Goal: Task Accomplishment & Management: Use online tool/utility

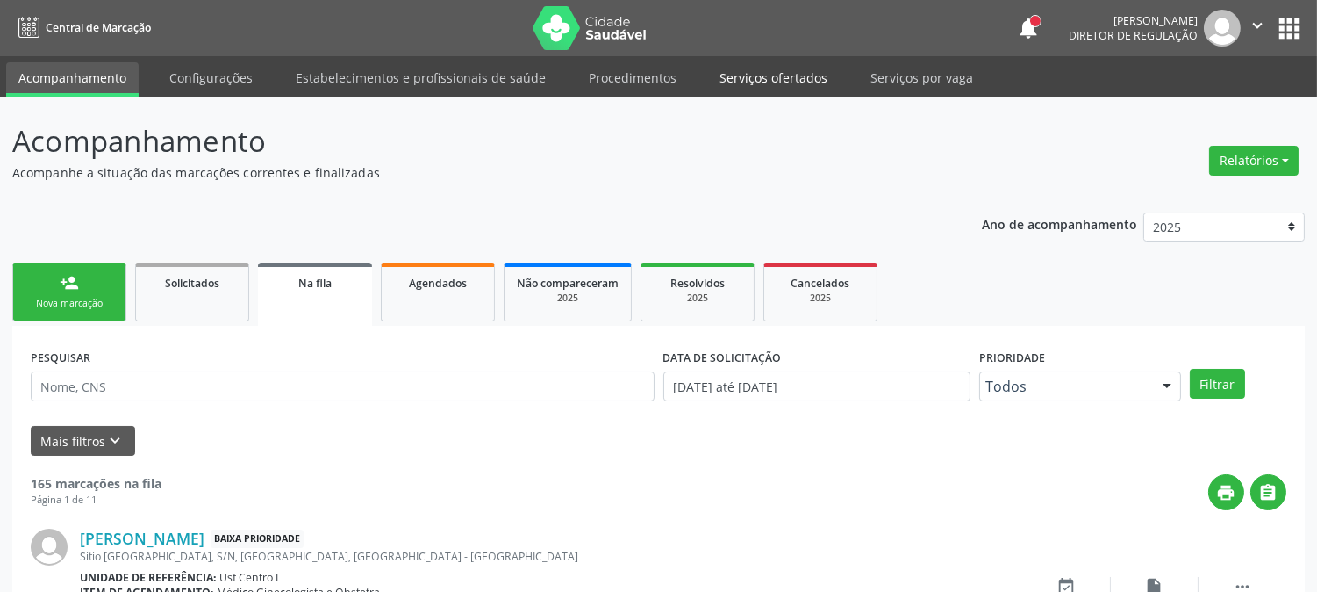
click at [760, 85] on link "Serviços ofertados" at bounding box center [773, 77] width 133 height 31
select select "7"
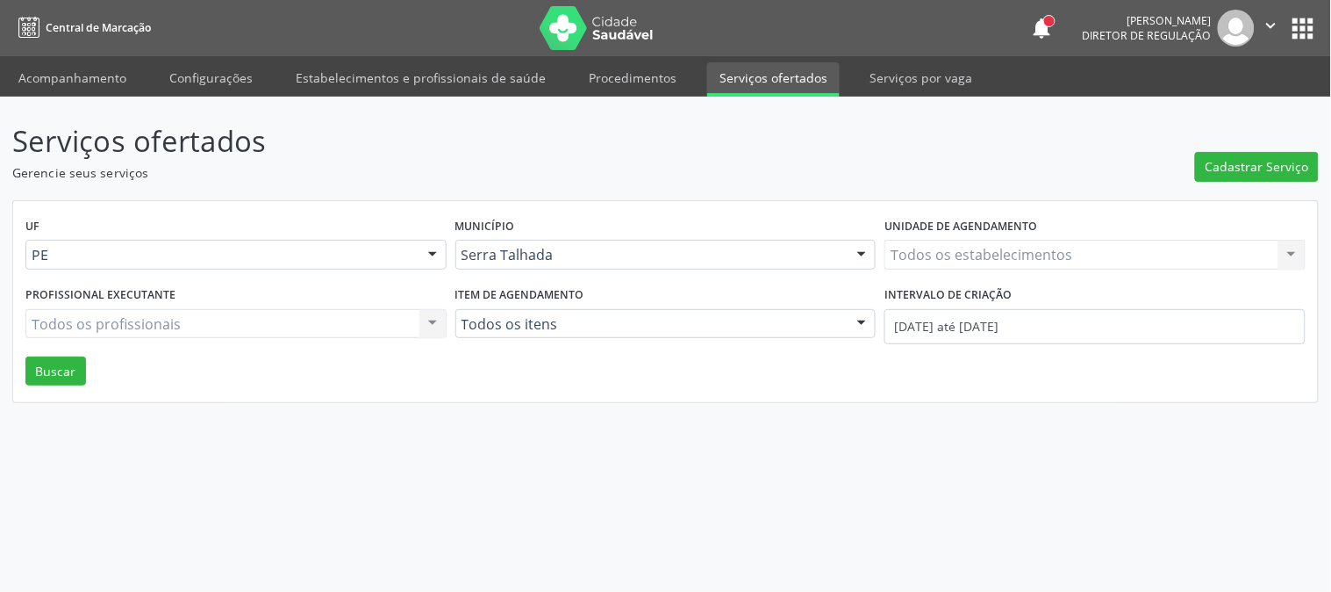
click at [980, 255] on div "Todos os estabelecimentos Todos os estabelecimentos Nenhum resultado encontrado…" at bounding box center [1095, 255] width 421 height 30
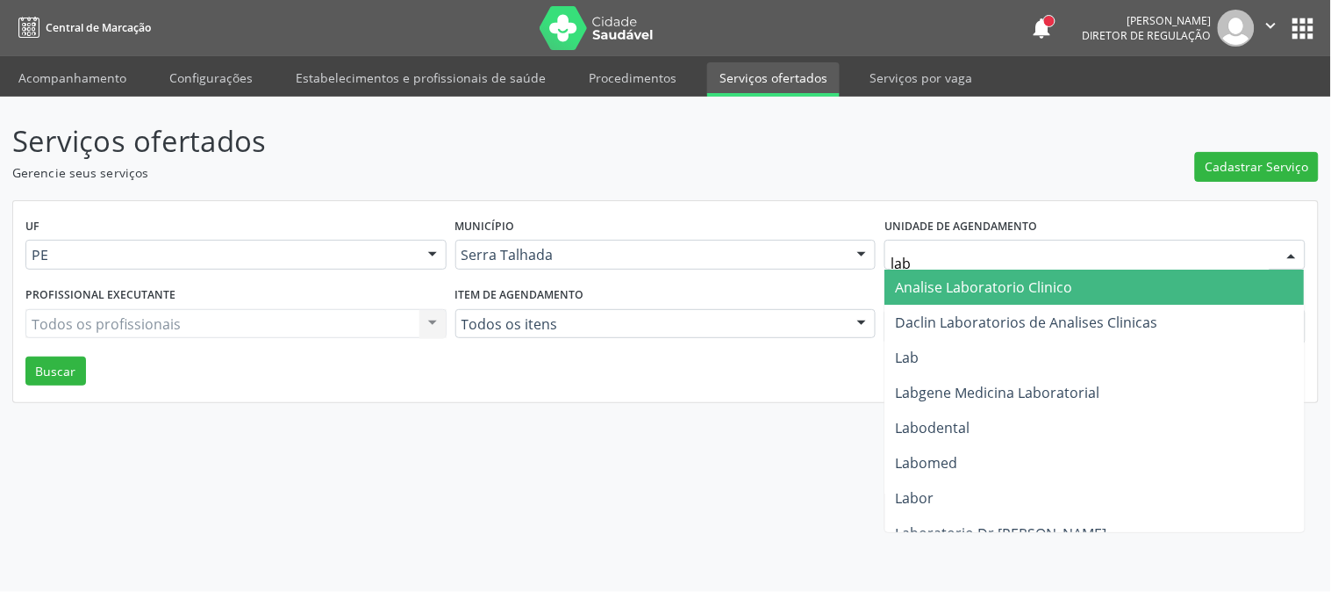
type input "labg"
click at [977, 298] on span "Labgene Medicina Laboratorial" at bounding box center [1096, 286] width 420 height 35
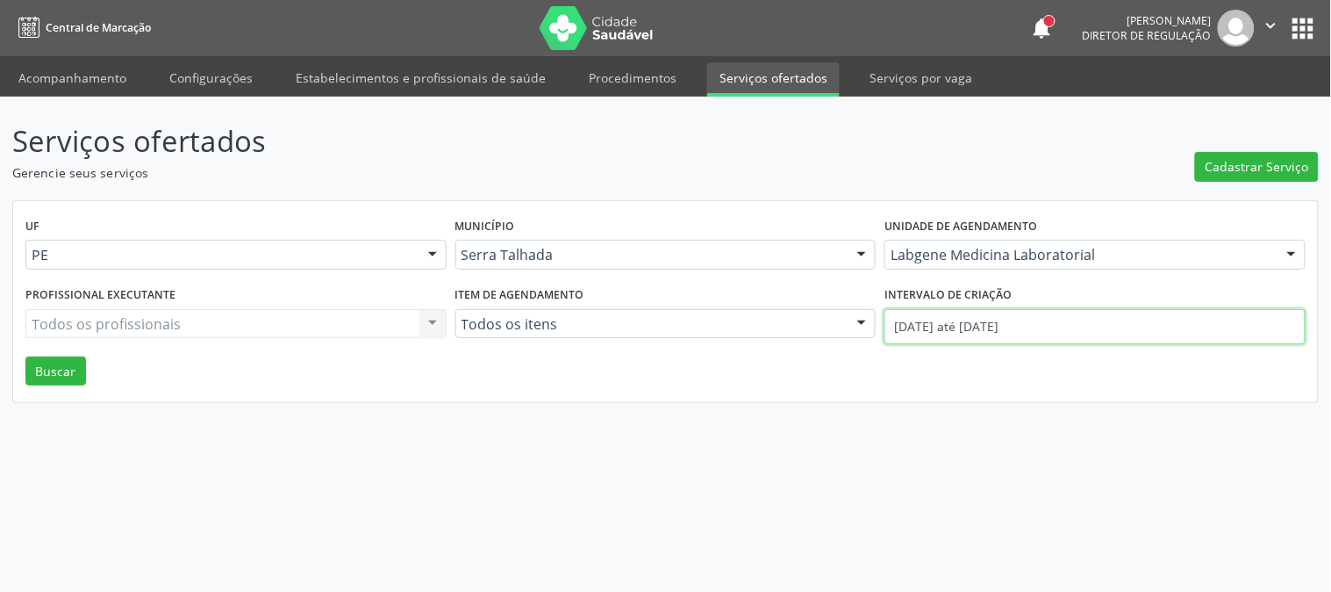
click at [966, 323] on input "01/08/2025 até 19/08/2025" at bounding box center [1095, 326] width 421 height 35
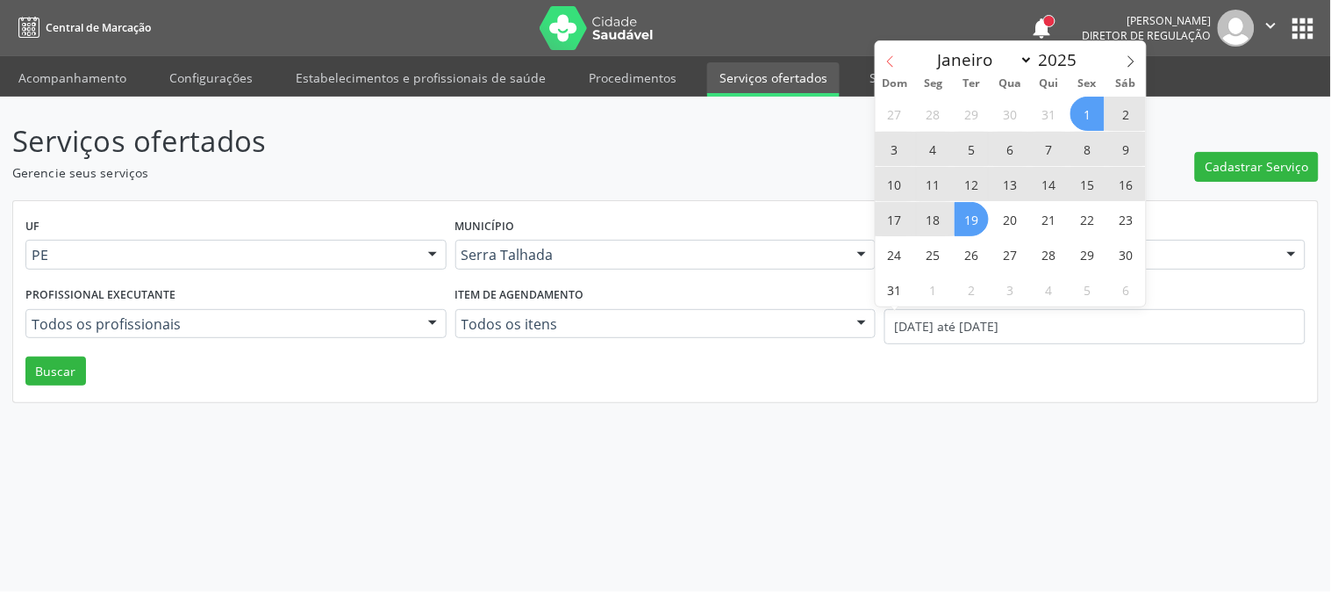
click at [885, 57] on icon at bounding box center [891, 61] width 12 height 12
select select "6"
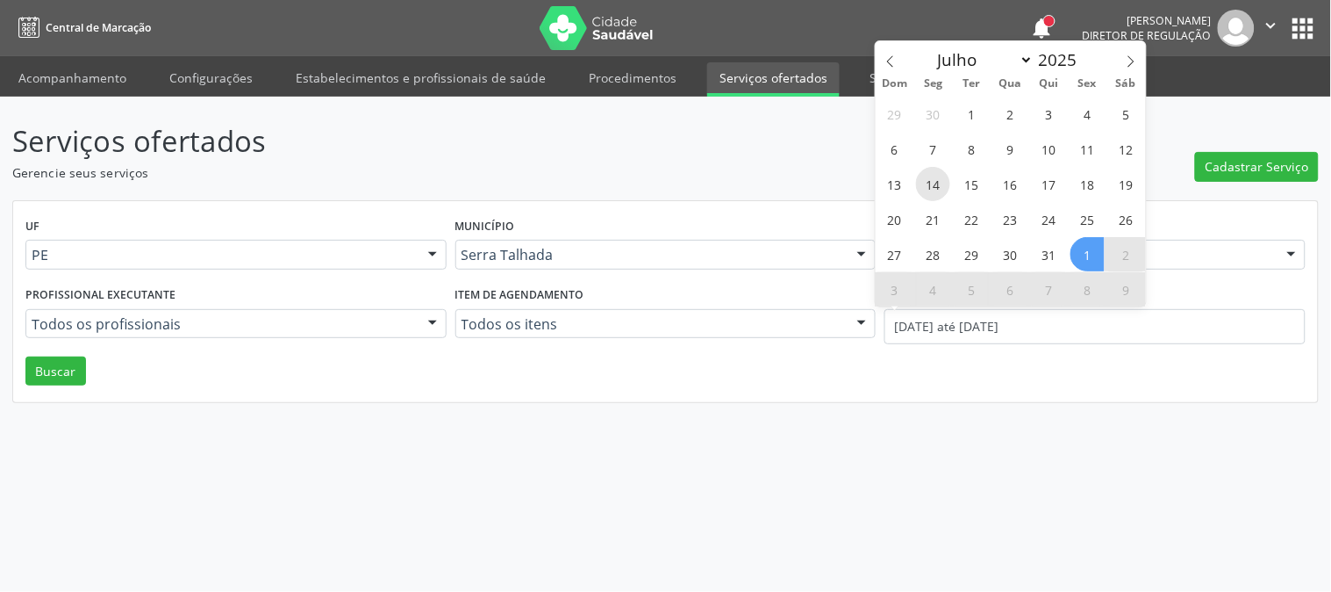
click at [936, 181] on span "14" at bounding box center [933, 184] width 34 height 34
type input "14/07/2025"
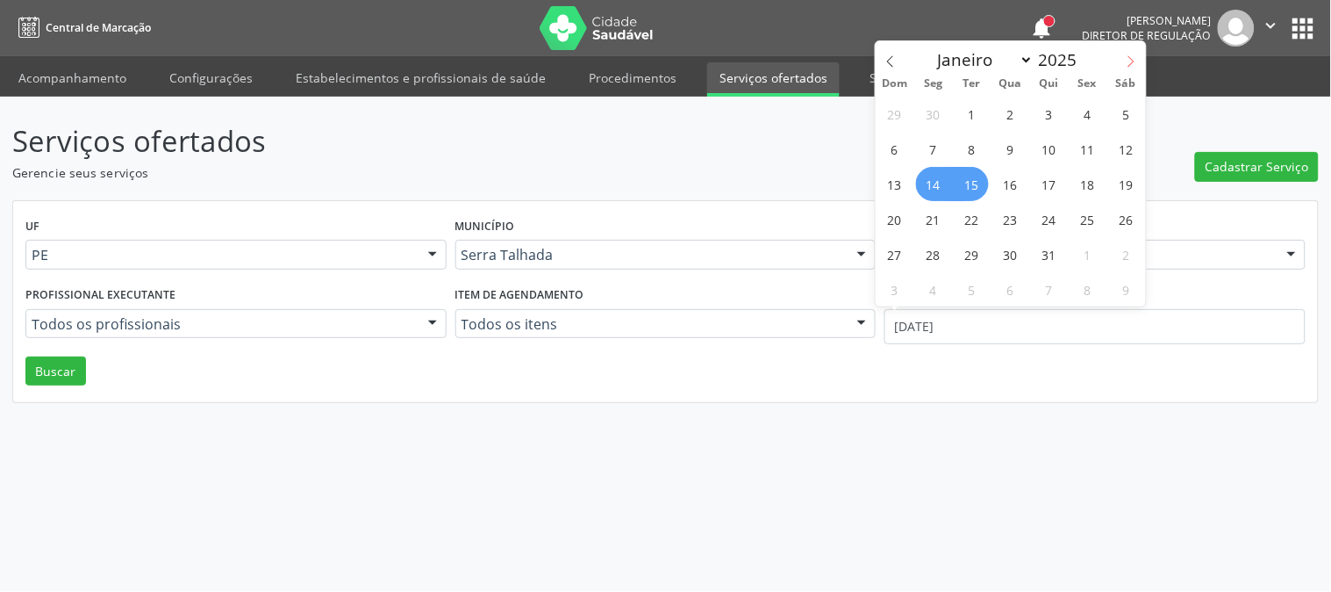
click at [1128, 62] on icon at bounding box center [1131, 61] width 12 height 12
select select "7"
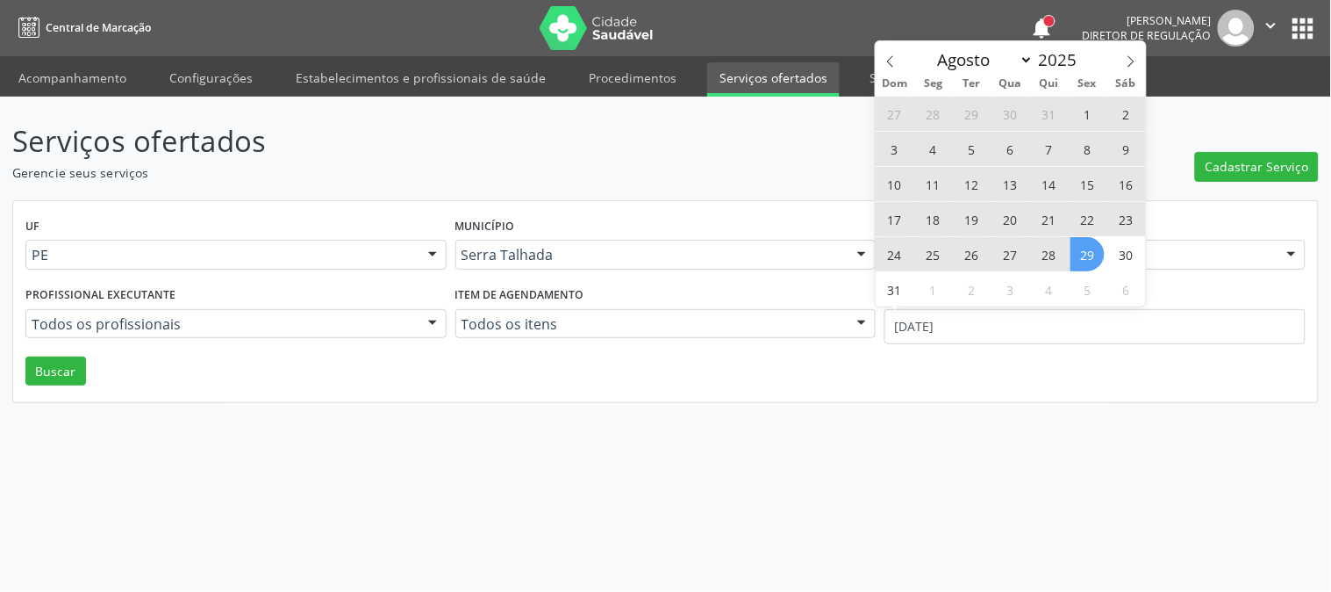
click at [1083, 249] on span "29" at bounding box center [1088, 254] width 34 height 34
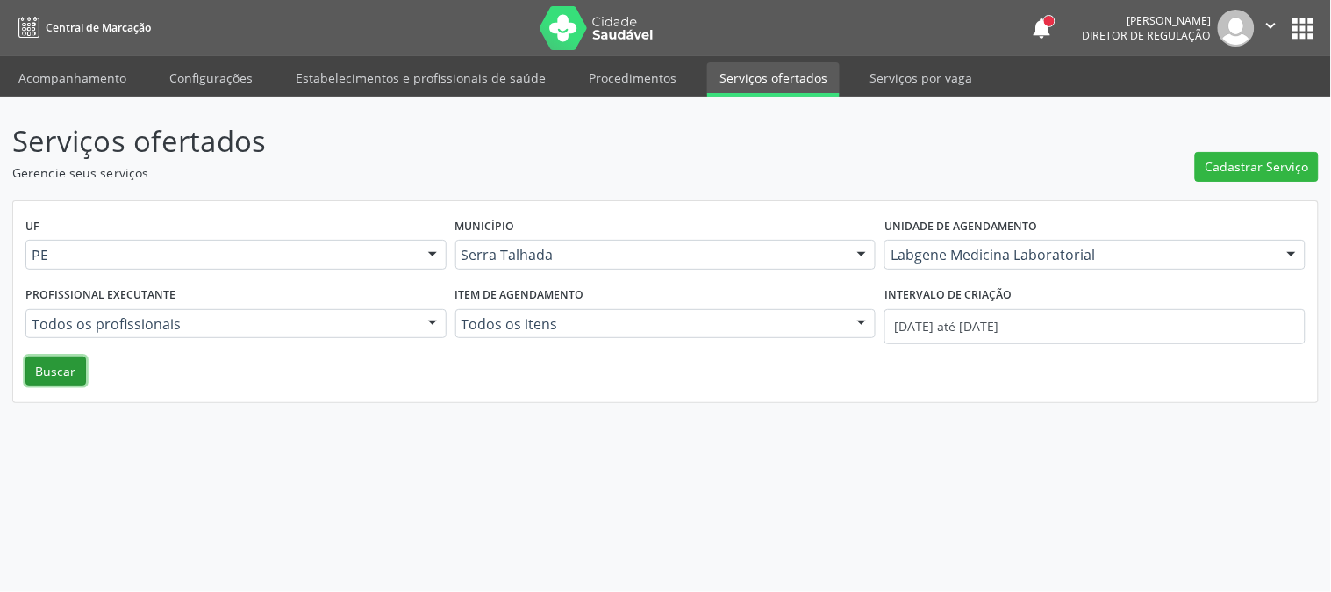
click at [79, 363] on button "Buscar" at bounding box center [55, 371] width 61 height 30
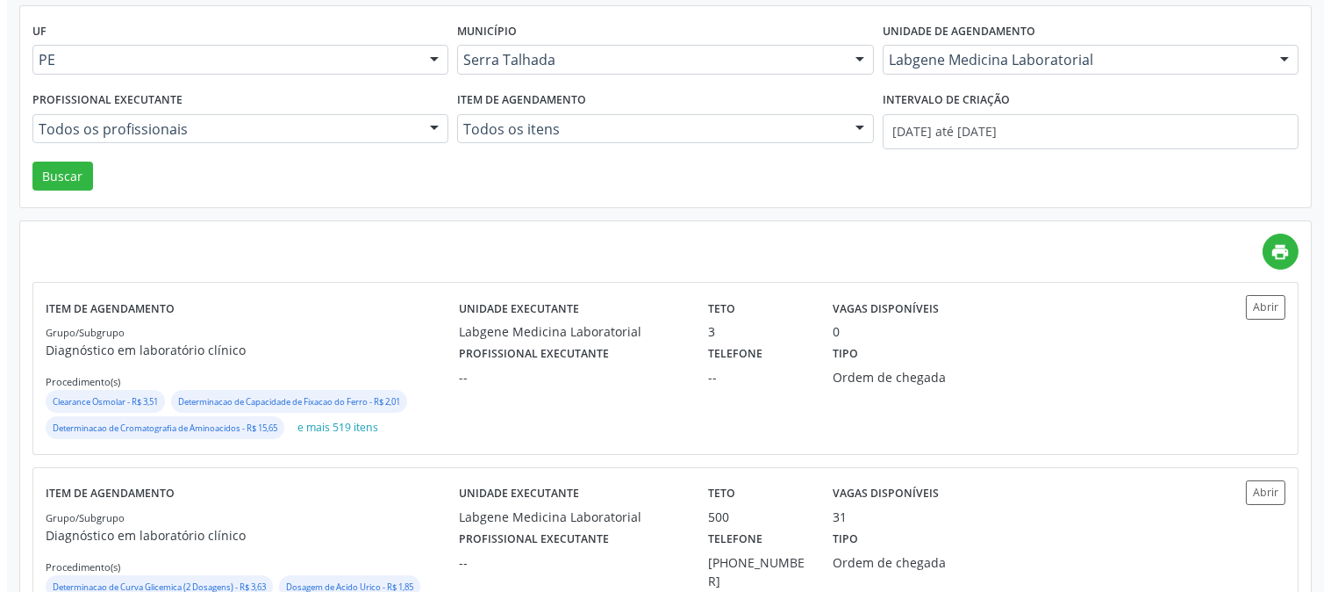
scroll to position [281, 0]
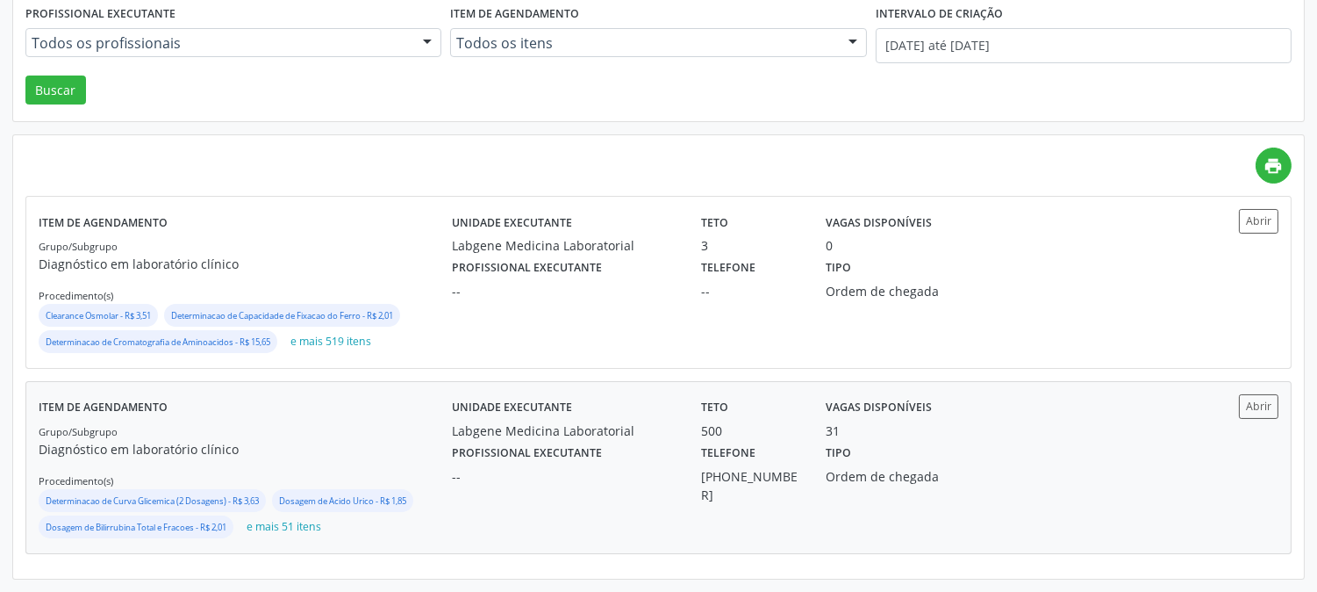
click at [440, 434] on div "Unidade executante Labgene Medicina Laboratorial" at bounding box center [564, 417] width 249 height 46
click at [264, 529] on button "e mais 51 itens" at bounding box center [284, 527] width 89 height 24
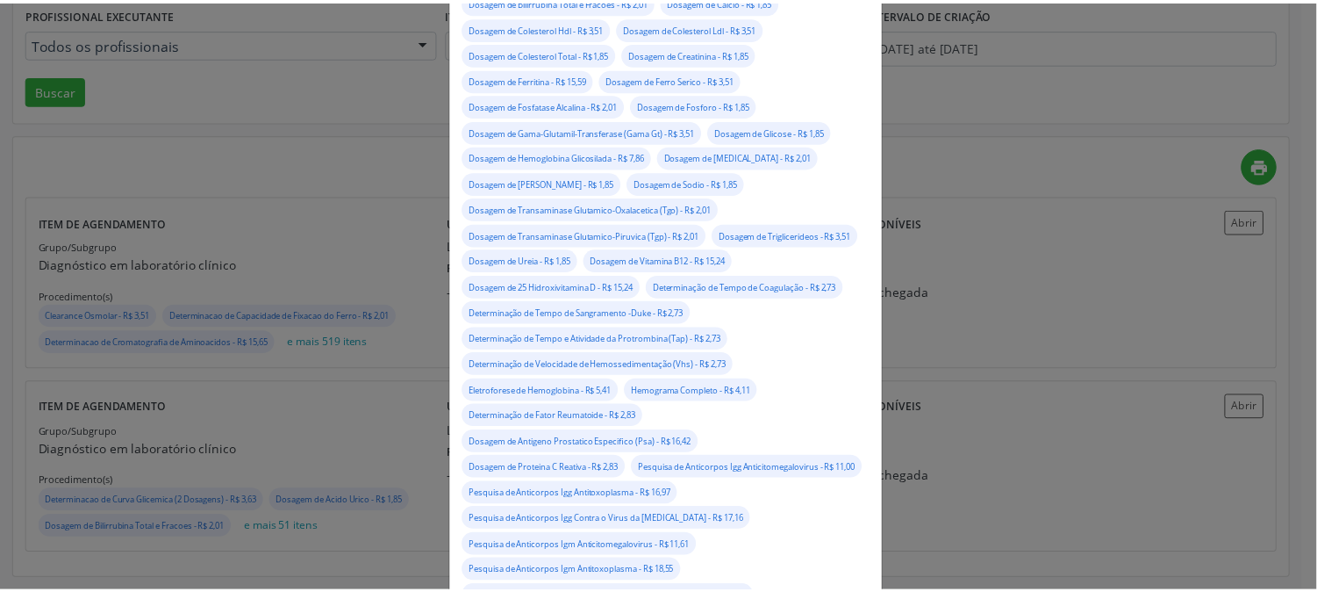
scroll to position [0, 0]
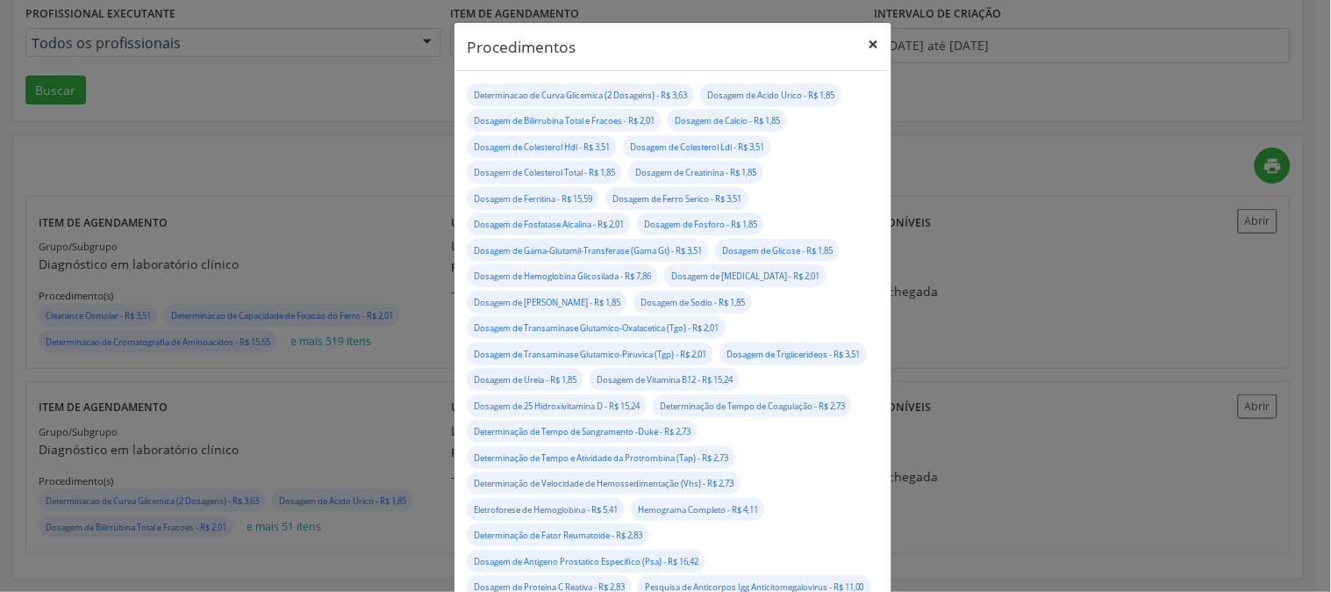
click at [860, 37] on button "×" at bounding box center [874, 44] width 35 height 43
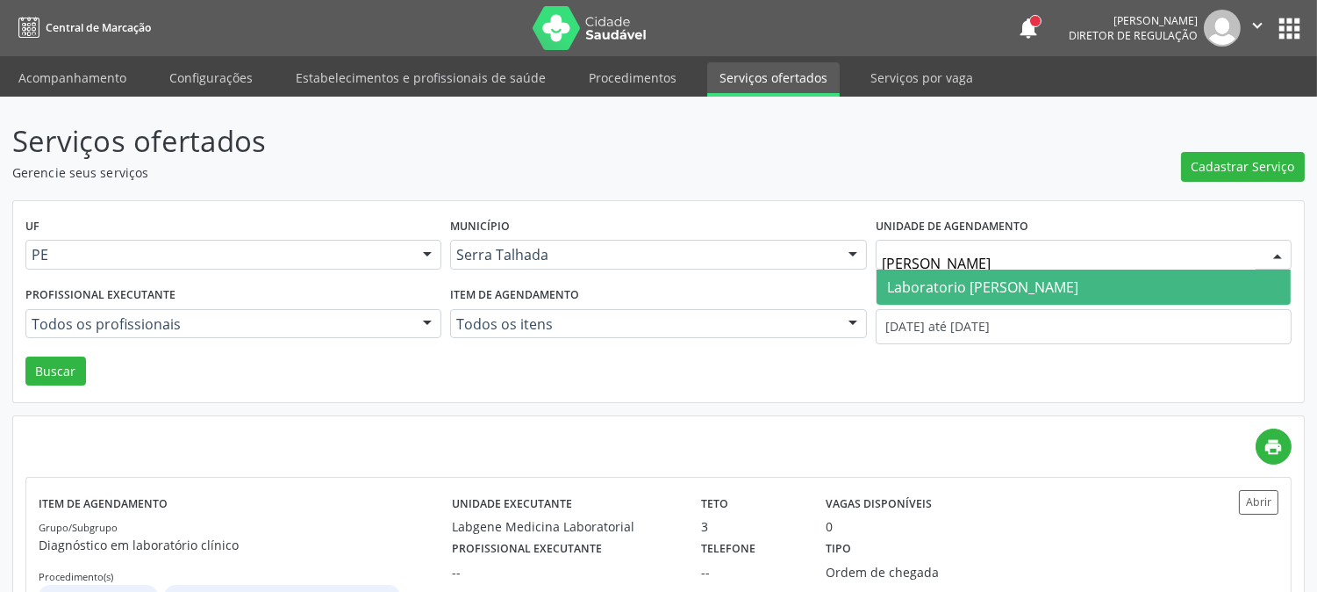
click at [1099, 276] on span "Laboratorio Jose Paulo Terto" at bounding box center [1084, 286] width 414 height 35
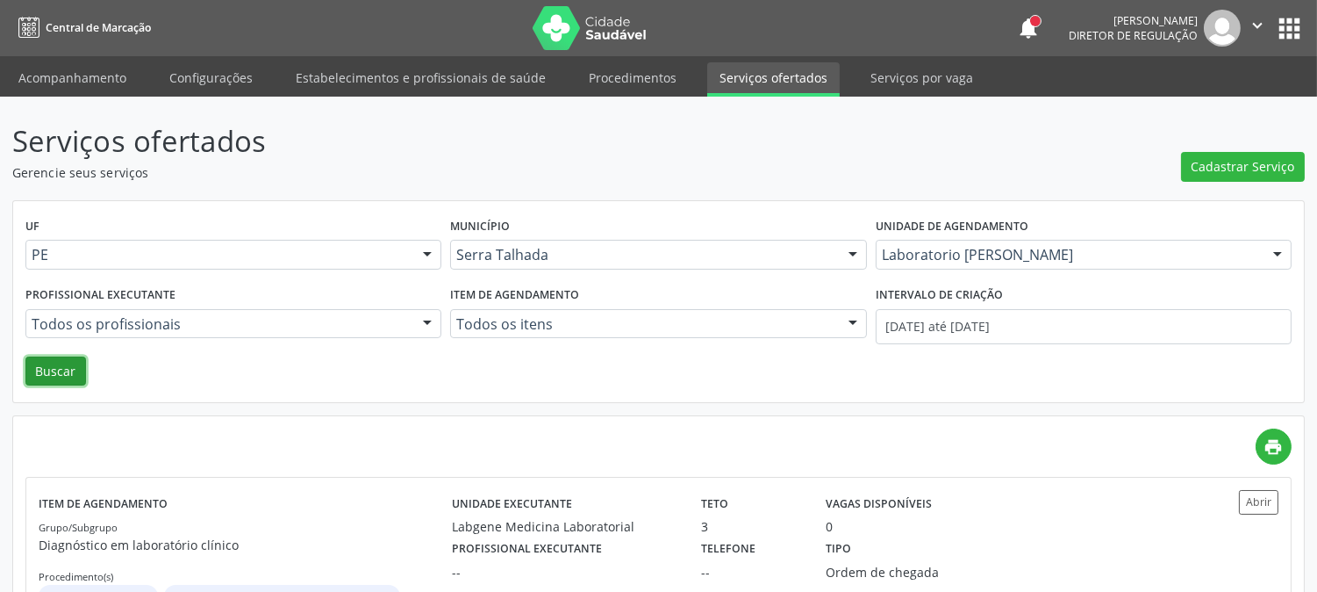
click at [45, 377] on button "Buscar" at bounding box center [55, 371] width 61 height 30
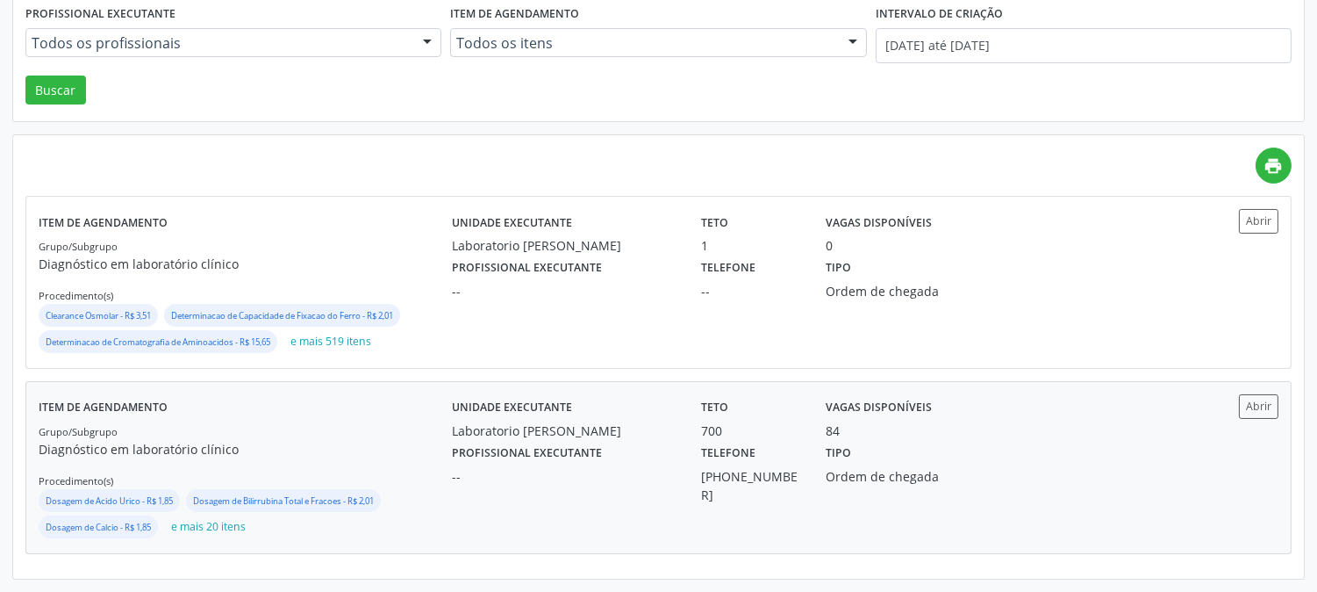
click at [355, 434] on div "Grupo/Subgrupo Diagnóstico em laboratório clínico Procedimento(s) Dosagem de Ac…" at bounding box center [245, 480] width 413 height 119
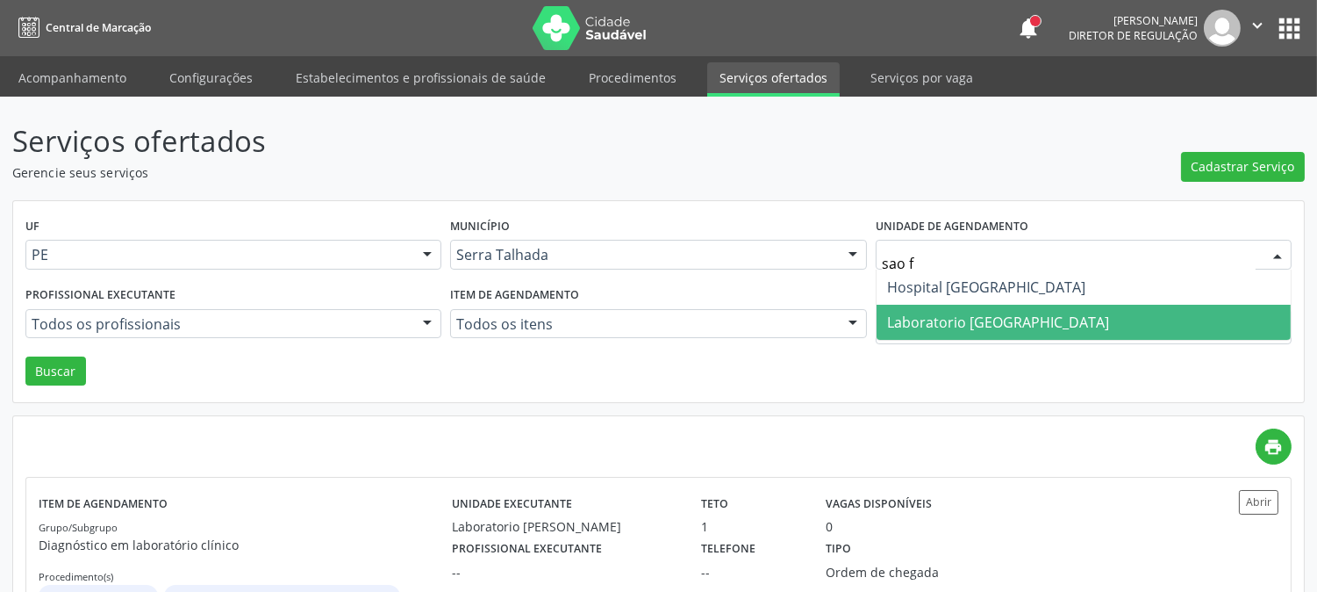
click at [972, 317] on span "Laboratorio Sao Francisco" at bounding box center [998, 321] width 222 height 19
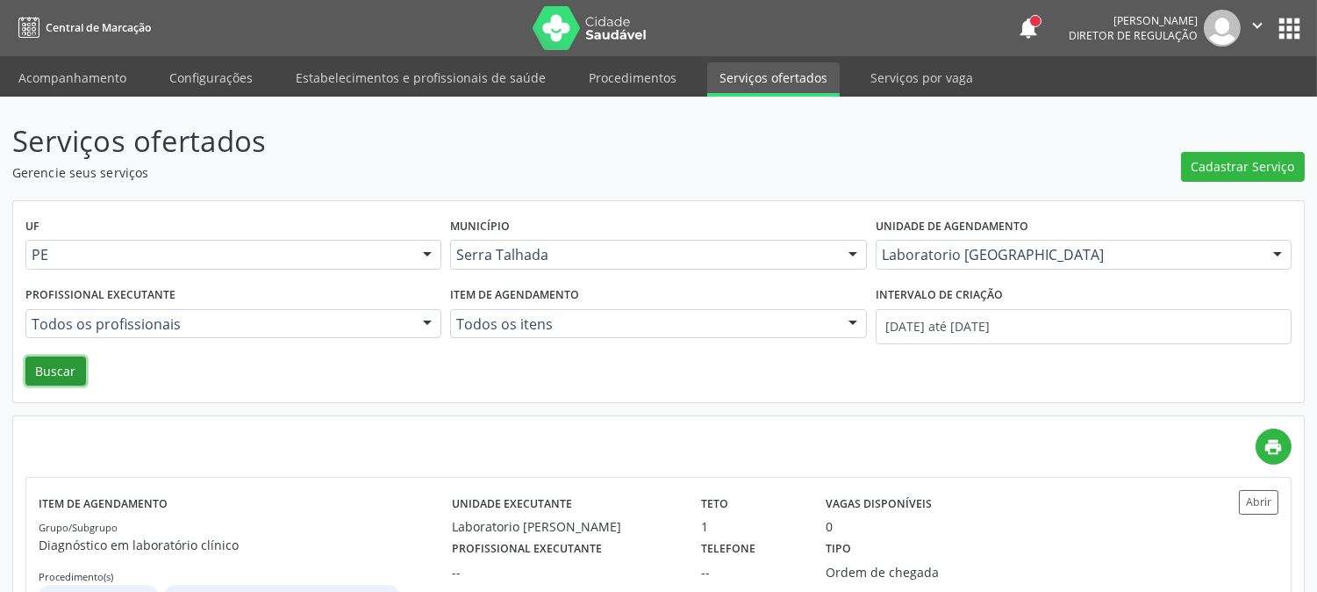
click at [79, 370] on button "Buscar" at bounding box center [55, 371] width 61 height 30
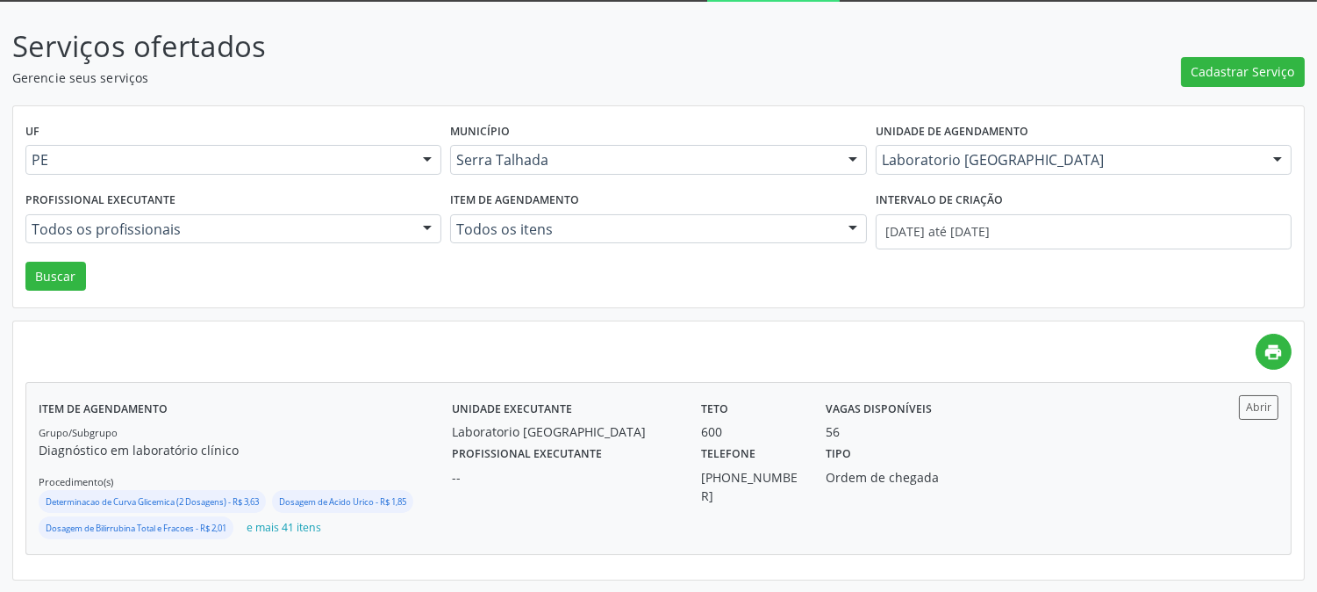
click at [238, 416] on div "Item de agendamento Grupo/Subgrupo Diagnóstico em laboratório clínico Procedime…" at bounding box center [245, 468] width 413 height 147
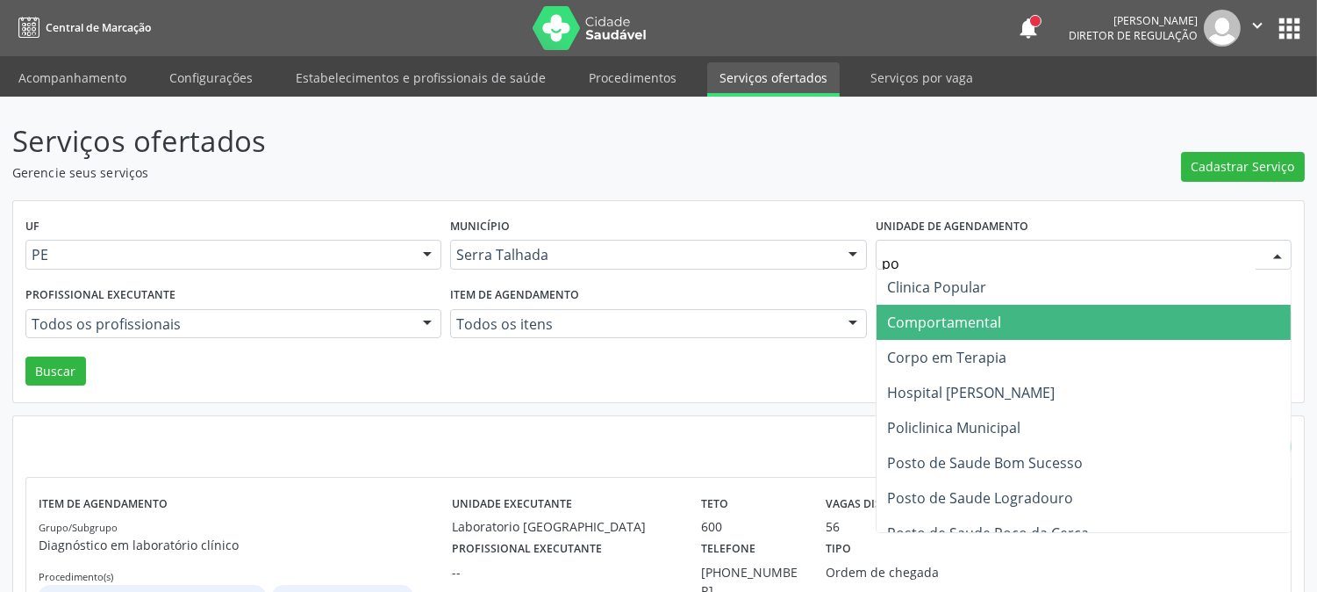
type input "pol"
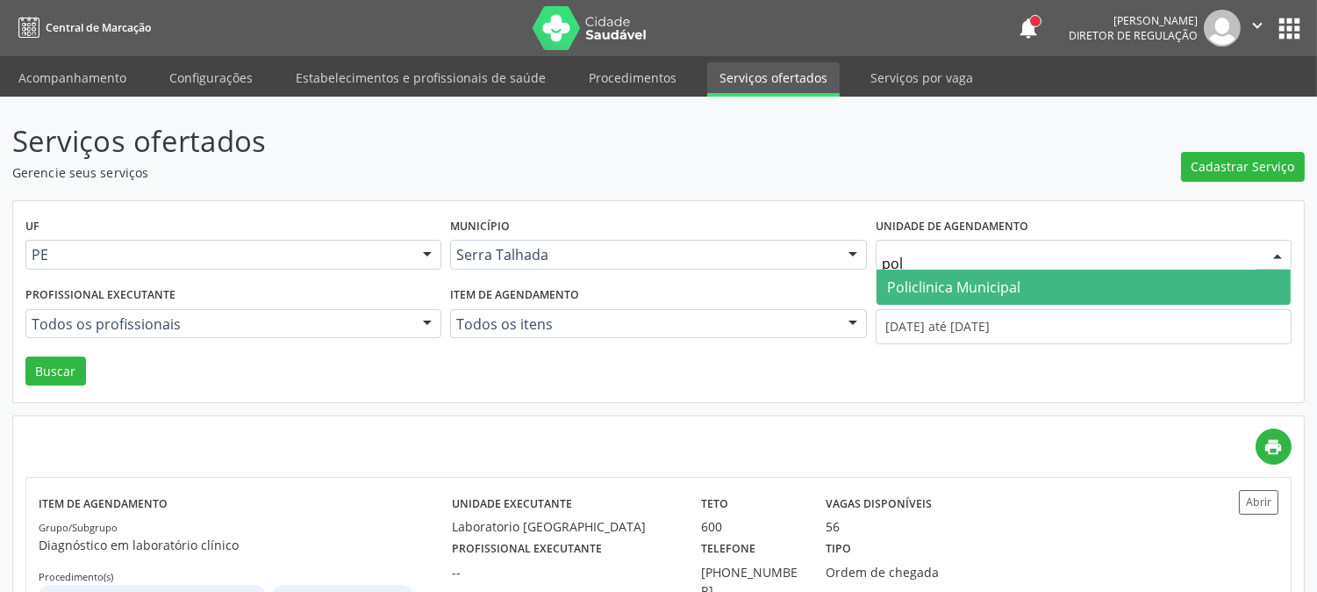
click at [1008, 285] on span "Policlinica Municipal" at bounding box center [953, 286] width 133 height 19
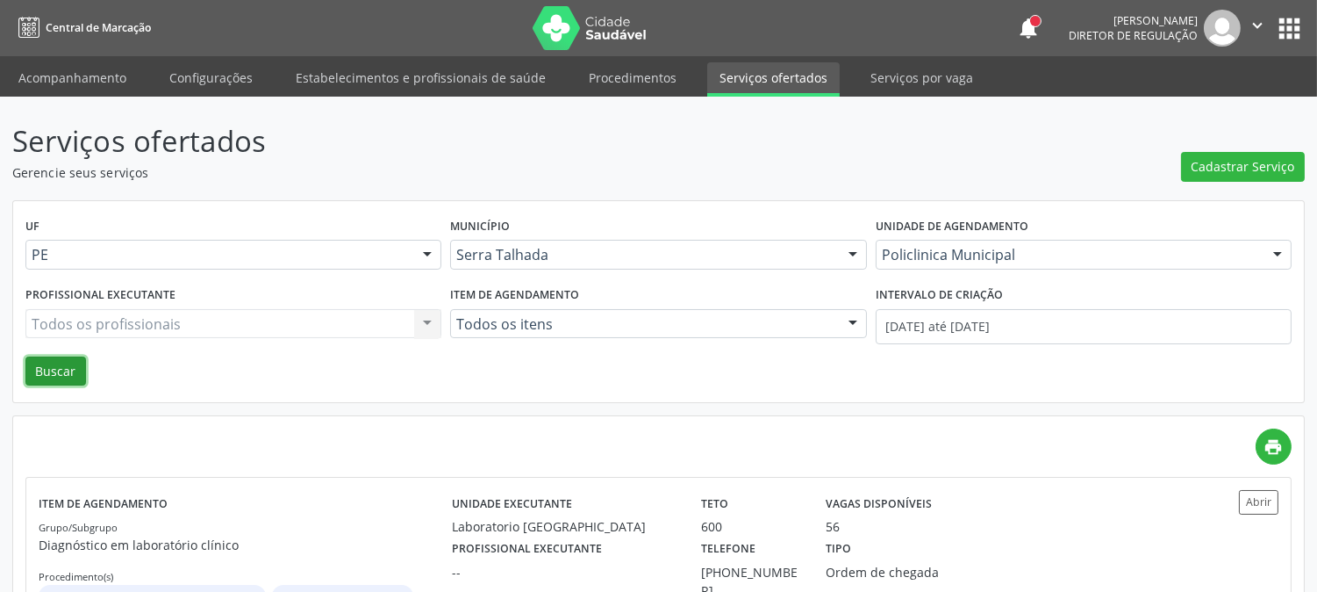
click at [64, 362] on button "Buscar" at bounding box center [55, 371] width 61 height 30
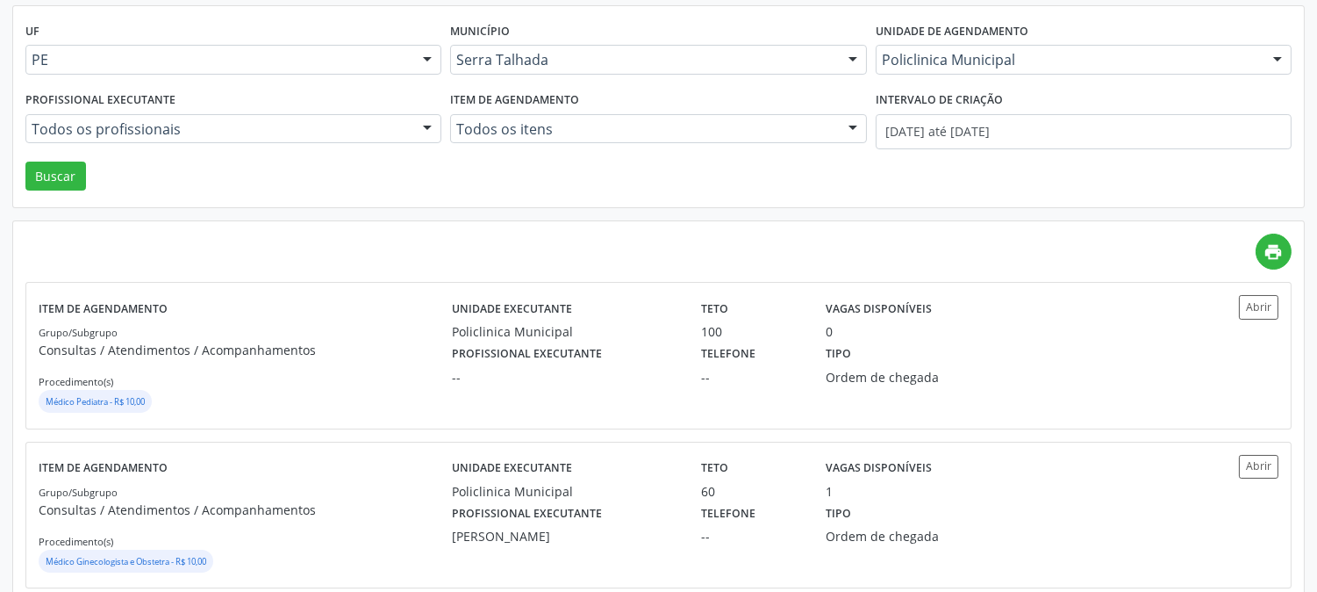
scroll to position [292, 0]
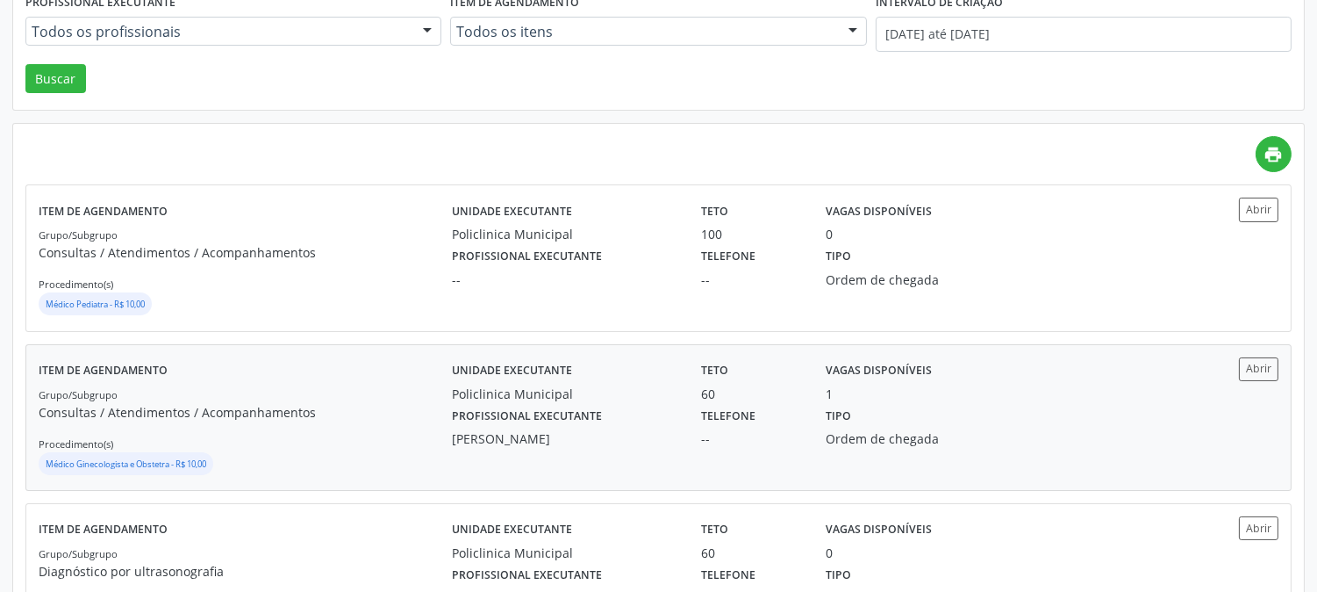
click at [448, 366] on div "Unidade executante Policlinica Municipal" at bounding box center [564, 380] width 249 height 46
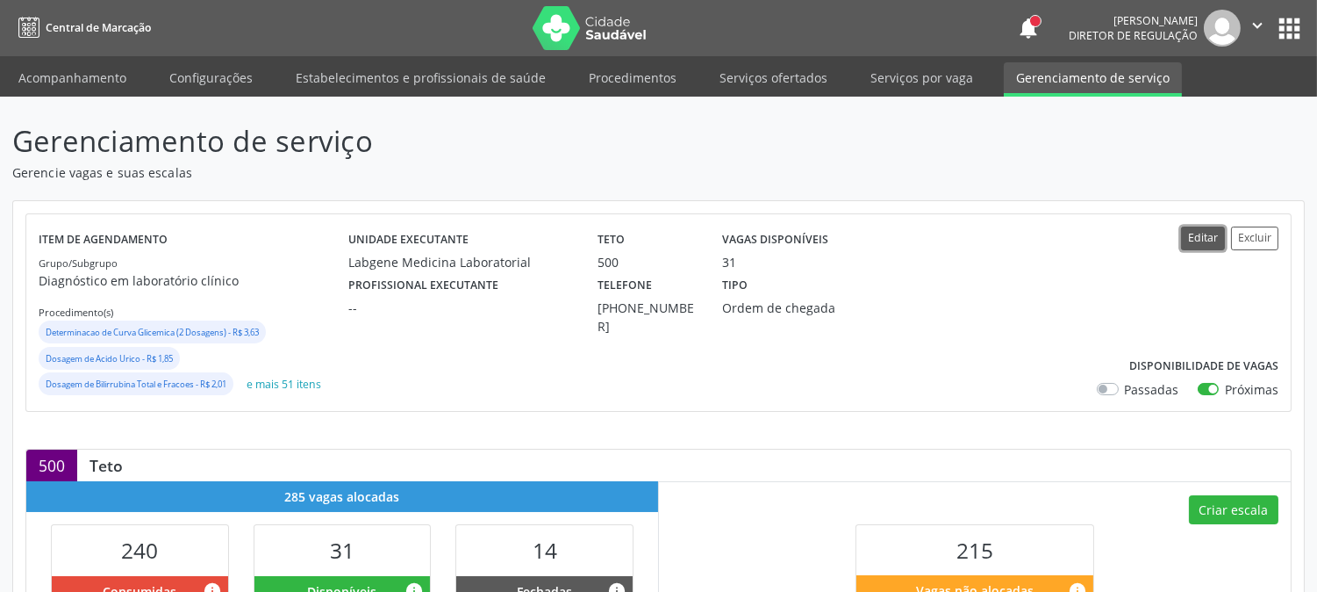
click at [1199, 243] on button "Editar" at bounding box center [1203, 238] width 44 height 24
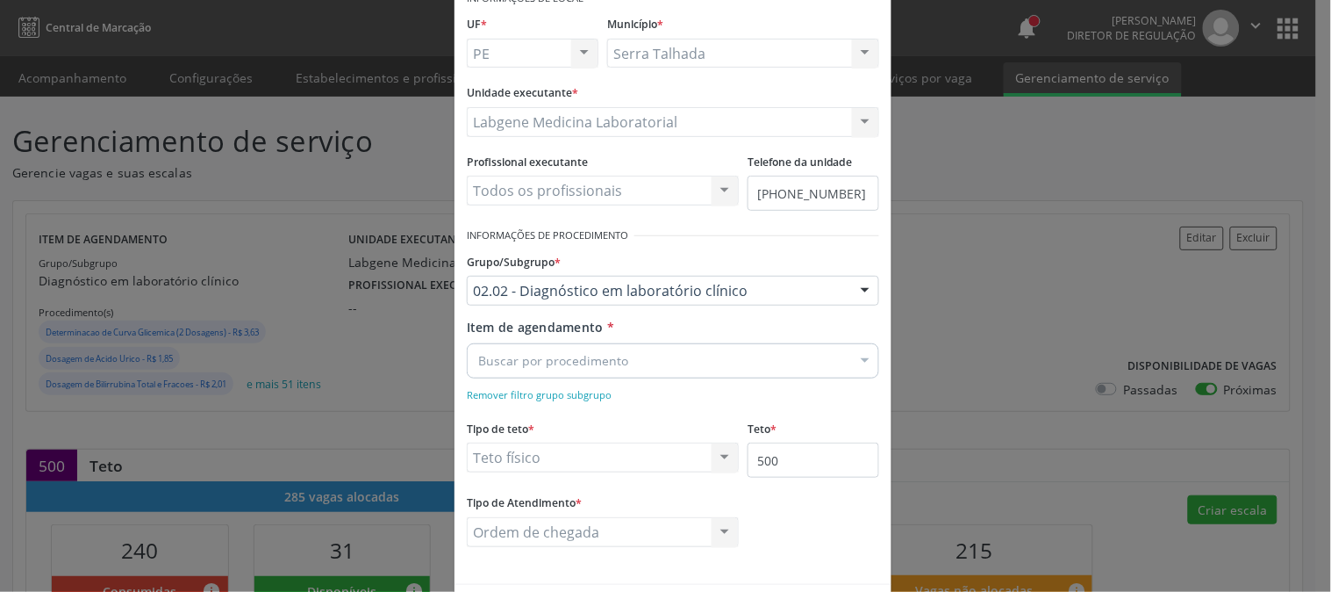
scroll to position [167, 0]
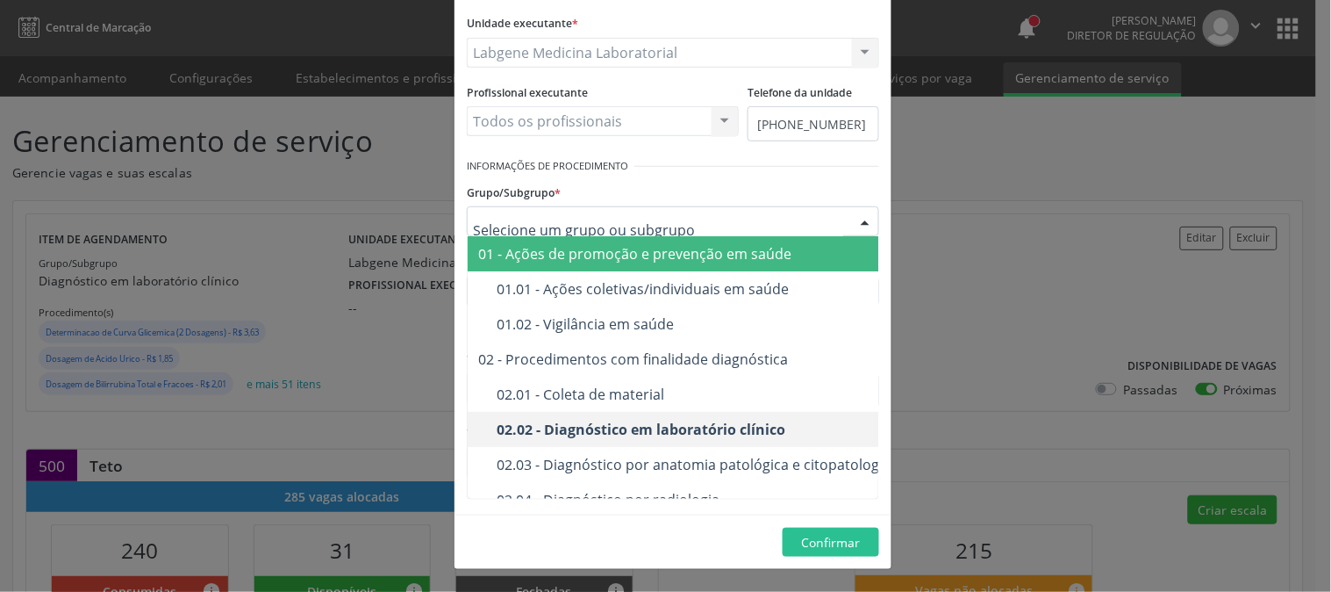
click at [863, 224] on div at bounding box center [865, 222] width 26 height 30
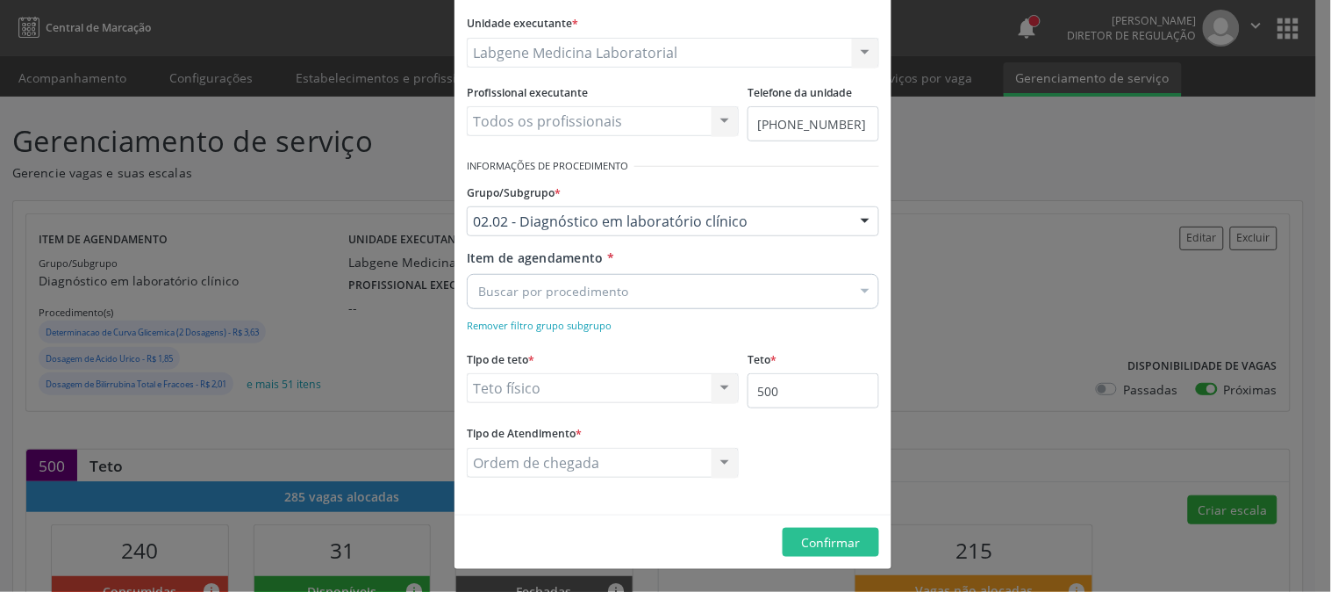
click at [861, 283] on div at bounding box center [865, 293] width 26 height 30
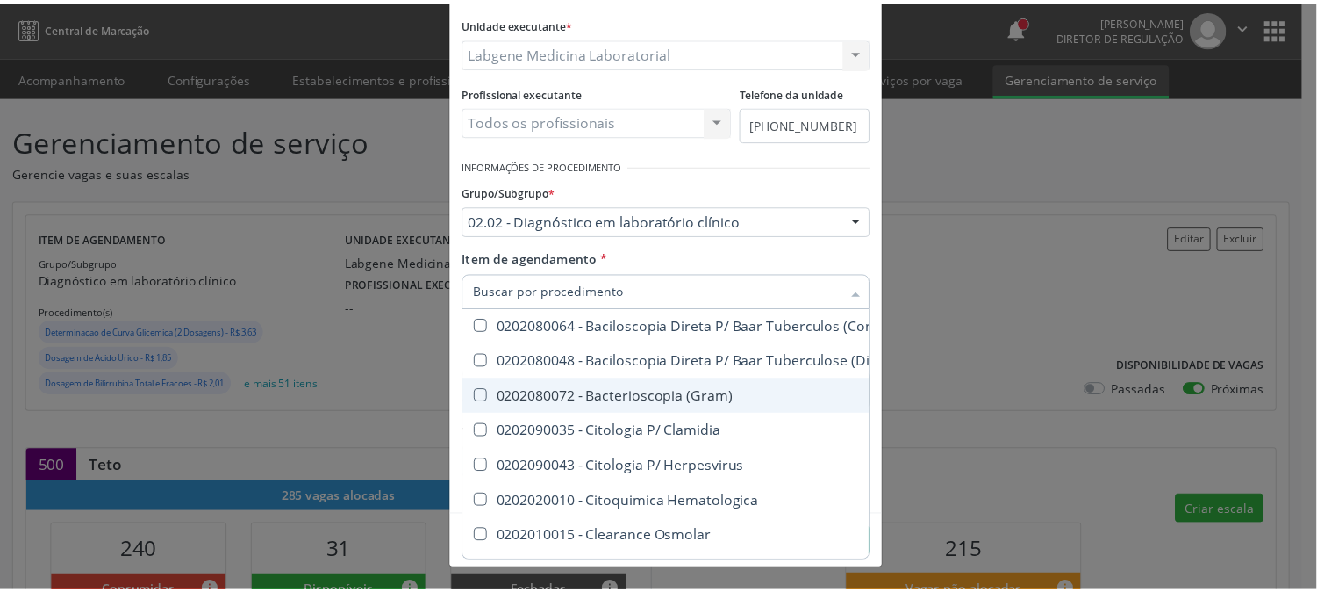
scroll to position [0, 0]
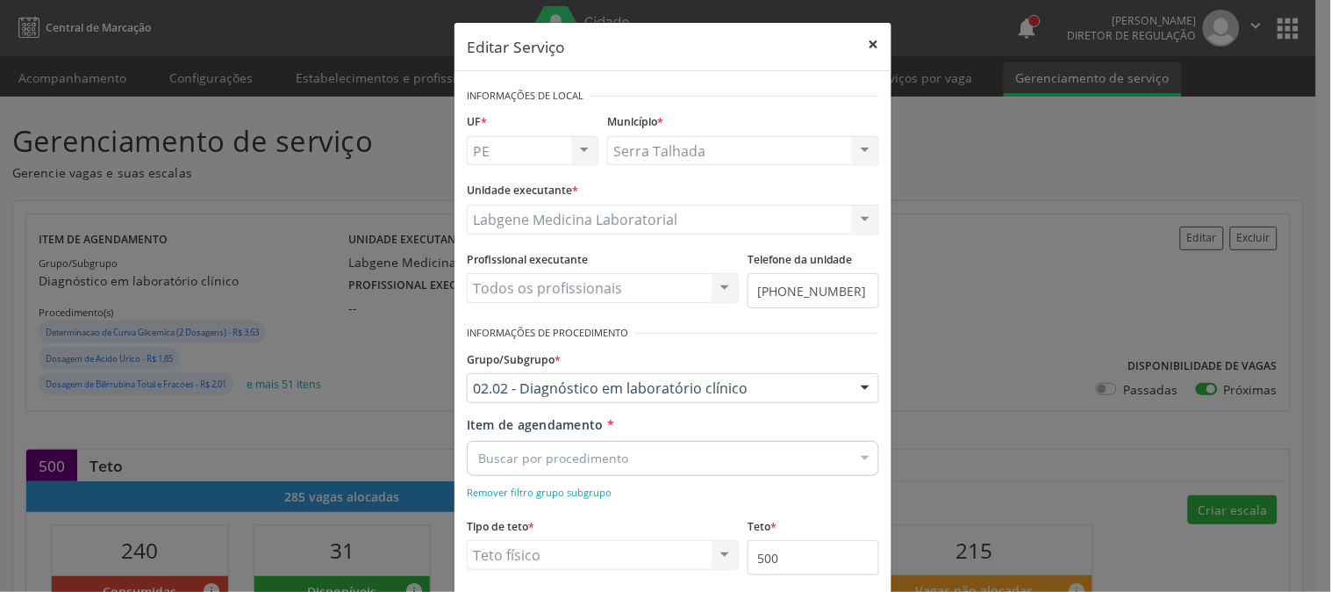
click at [869, 40] on button "×" at bounding box center [874, 44] width 35 height 43
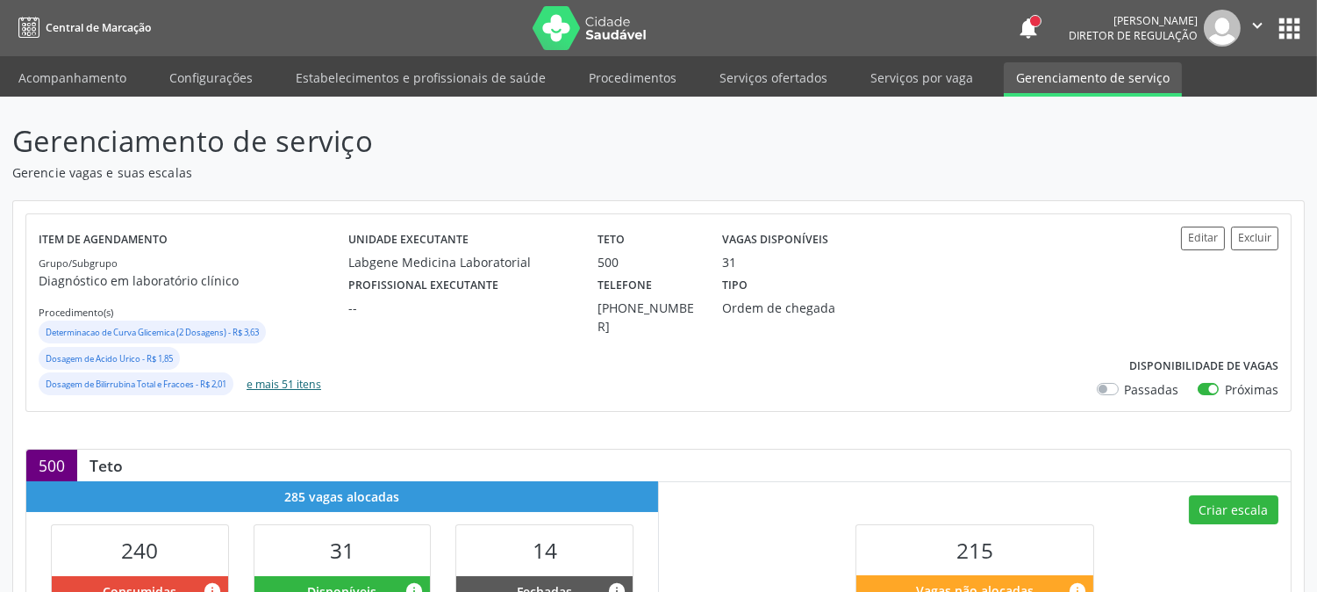
click at [304, 386] on button "e mais 51 itens" at bounding box center [284, 384] width 89 height 24
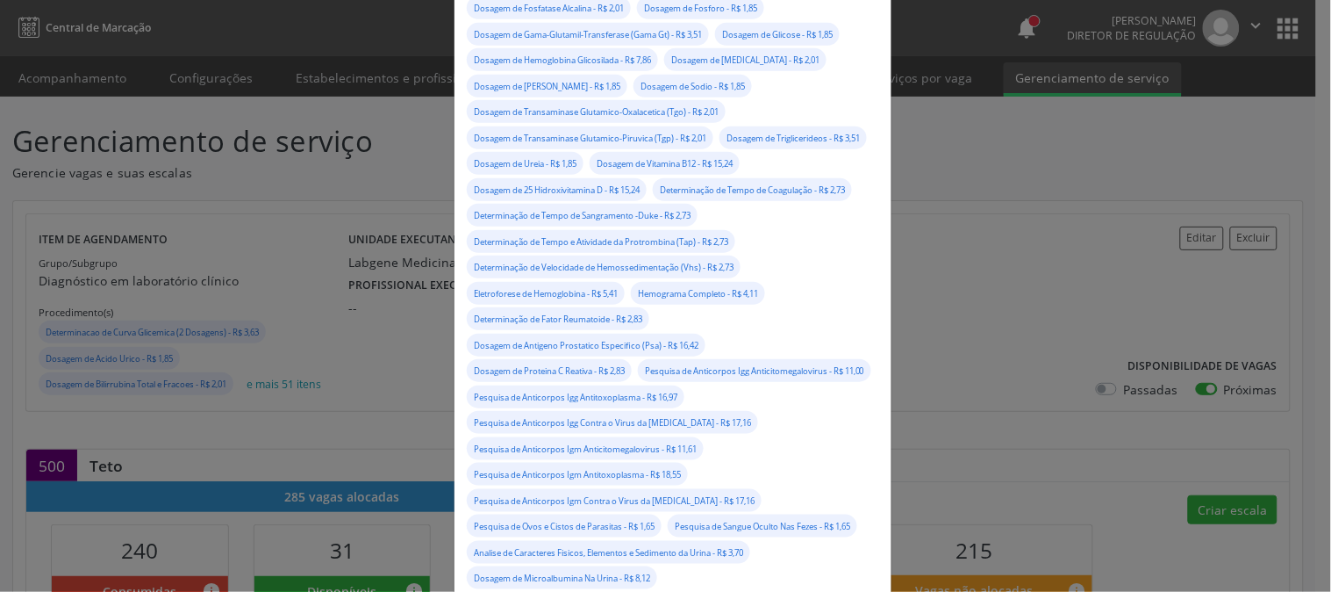
scroll to position [21, 0]
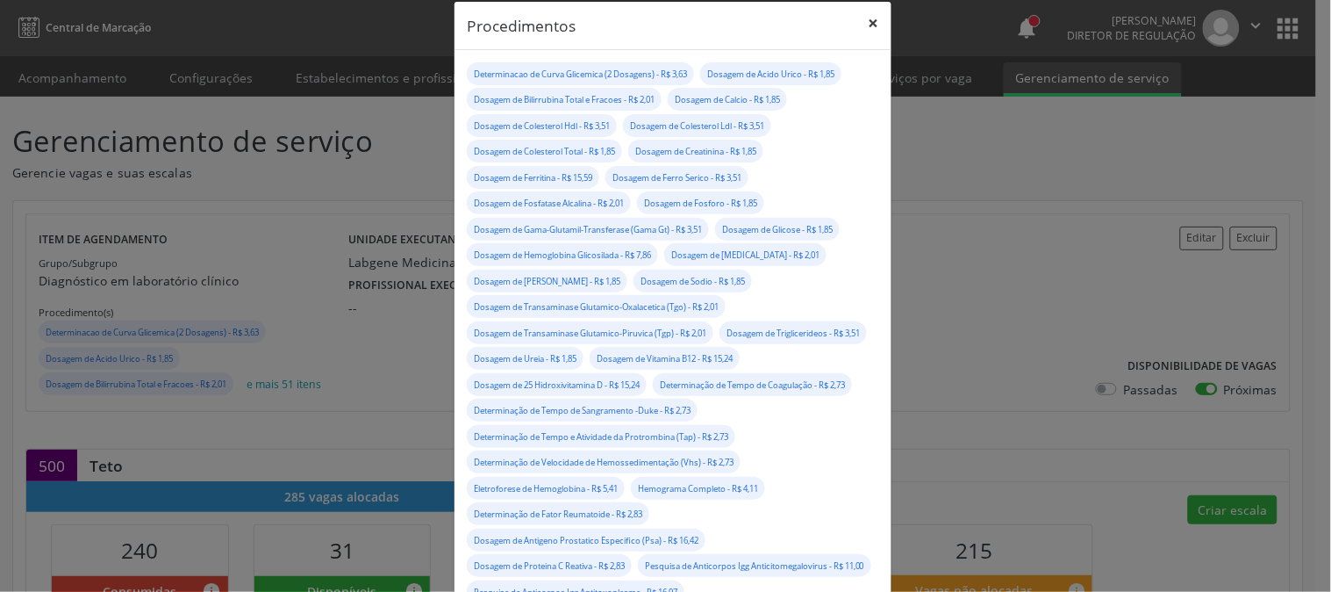
click at [862, 22] on button "×" at bounding box center [874, 23] width 35 height 43
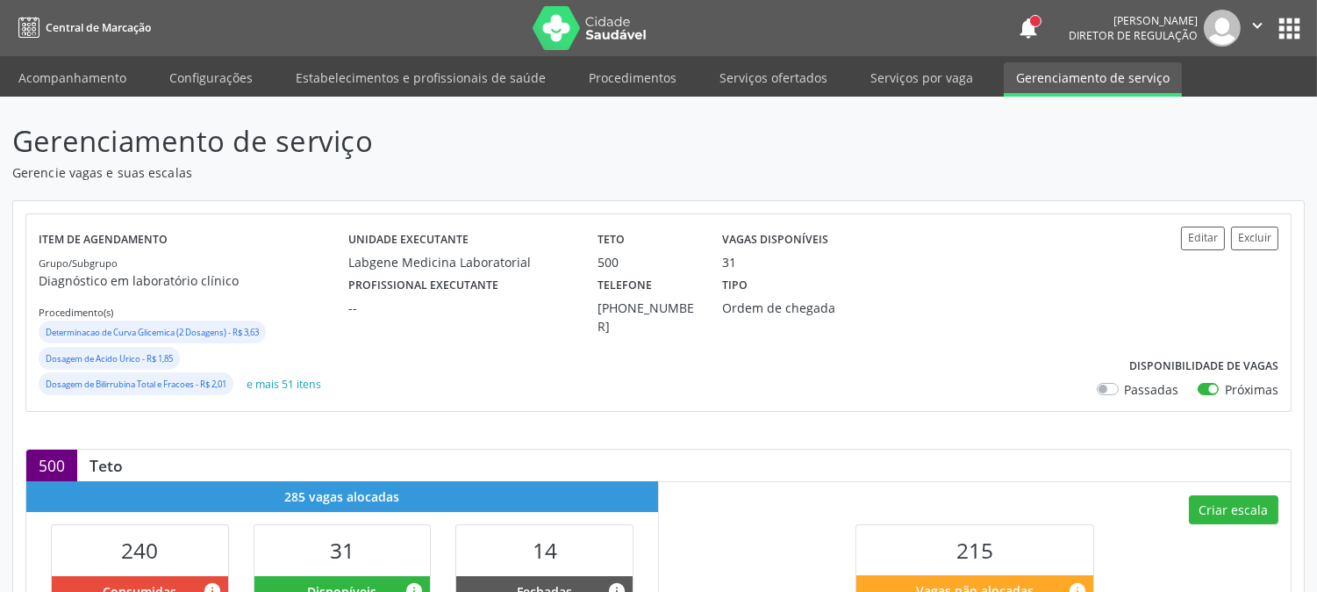
click at [697, 340] on div "Unidade executante Labgene Medicina Laboratorial Teto 500 Vagas disponíveis 31 …" at bounding box center [709, 312] width 723 height 172
click at [983, 313] on div "Profissional executante -- Telefone (87) 99172-3618 Tipo Ordem de chegada" at bounding box center [710, 303] width 748 height 64
click at [1200, 229] on button "Editar" at bounding box center [1203, 238] width 44 height 24
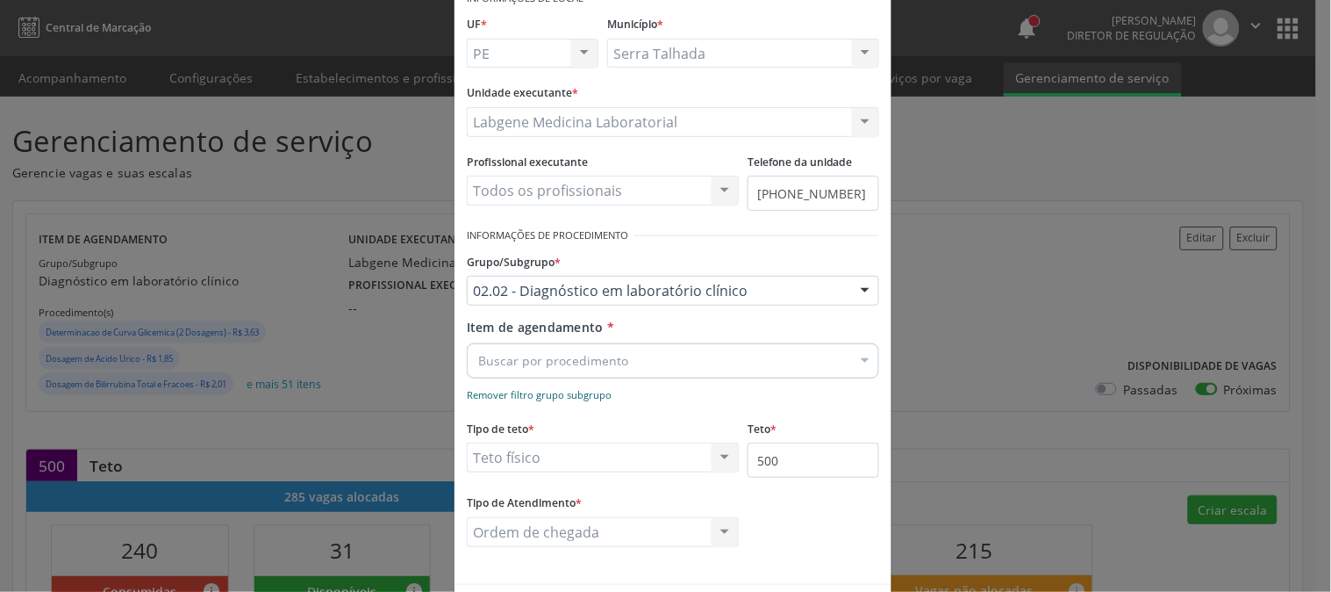
scroll to position [167, 0]
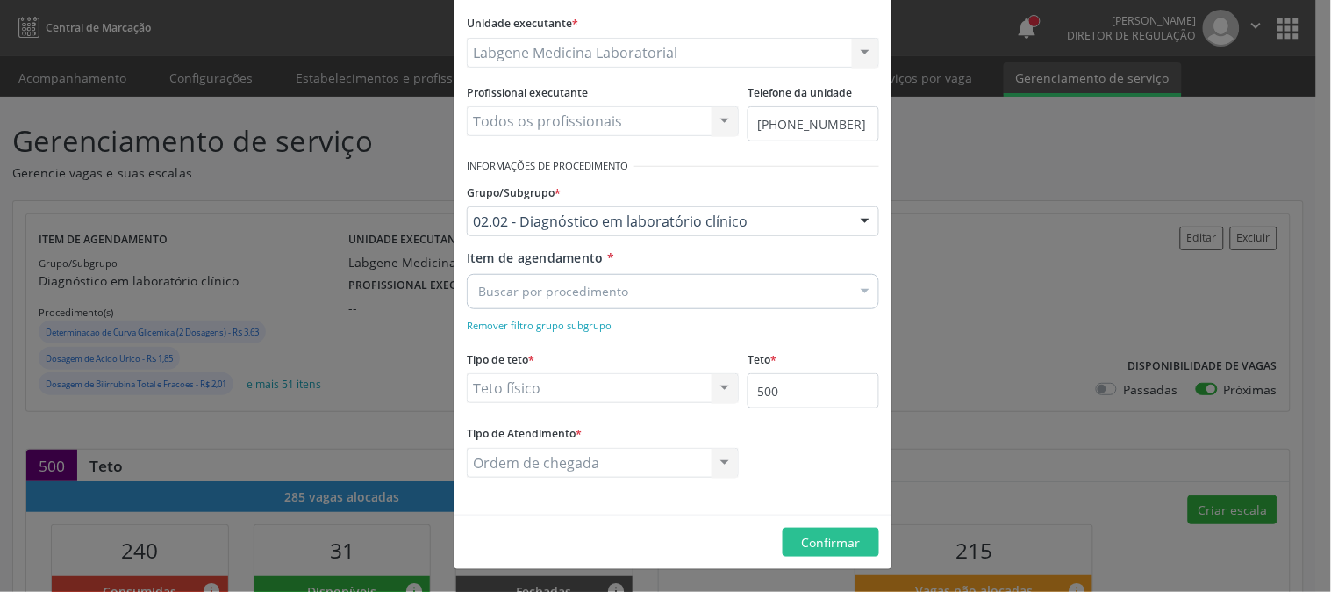
click at [823, 293] on div "Buscar por procedimento" at bounding box center [673, 291] width 413 height 35
click at [559, 277] on div "Buscar por procedimento" at bounding box center [673, 291] width 413 height 35
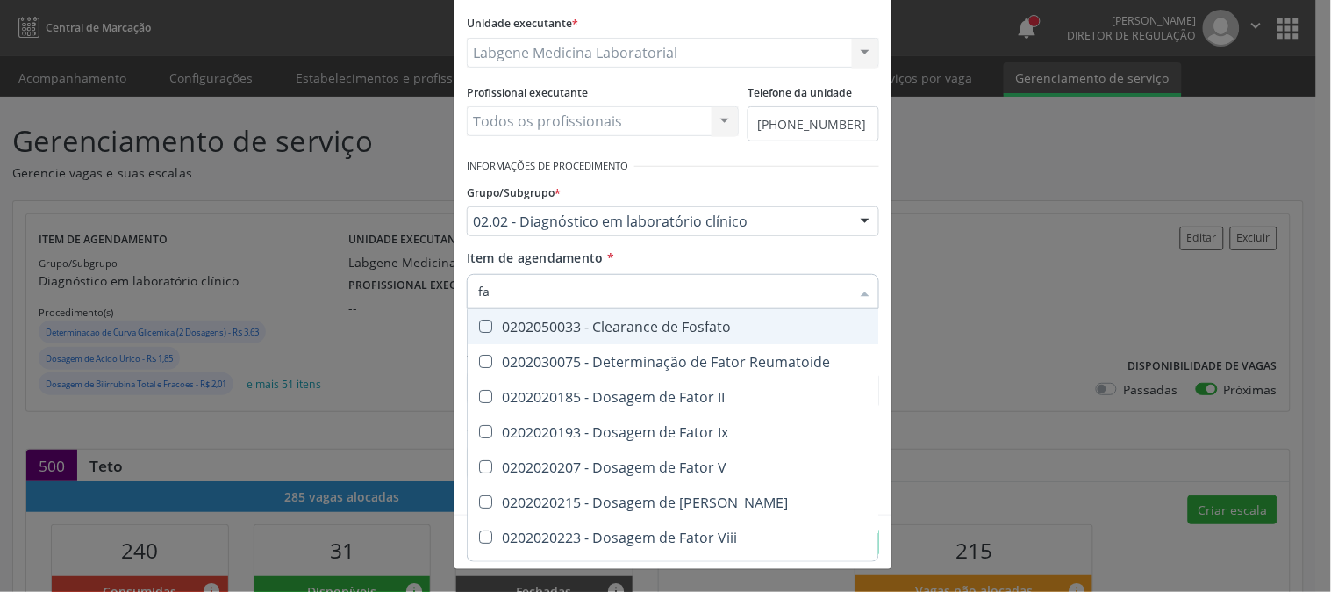
type input "f"
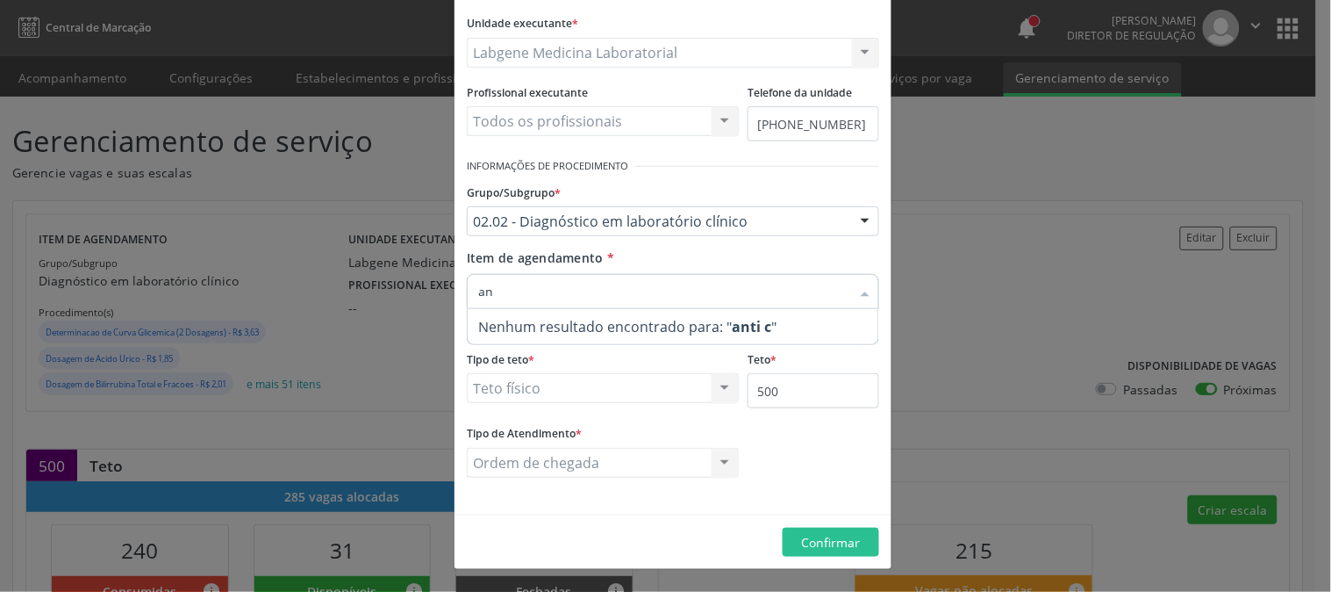
type input "a"
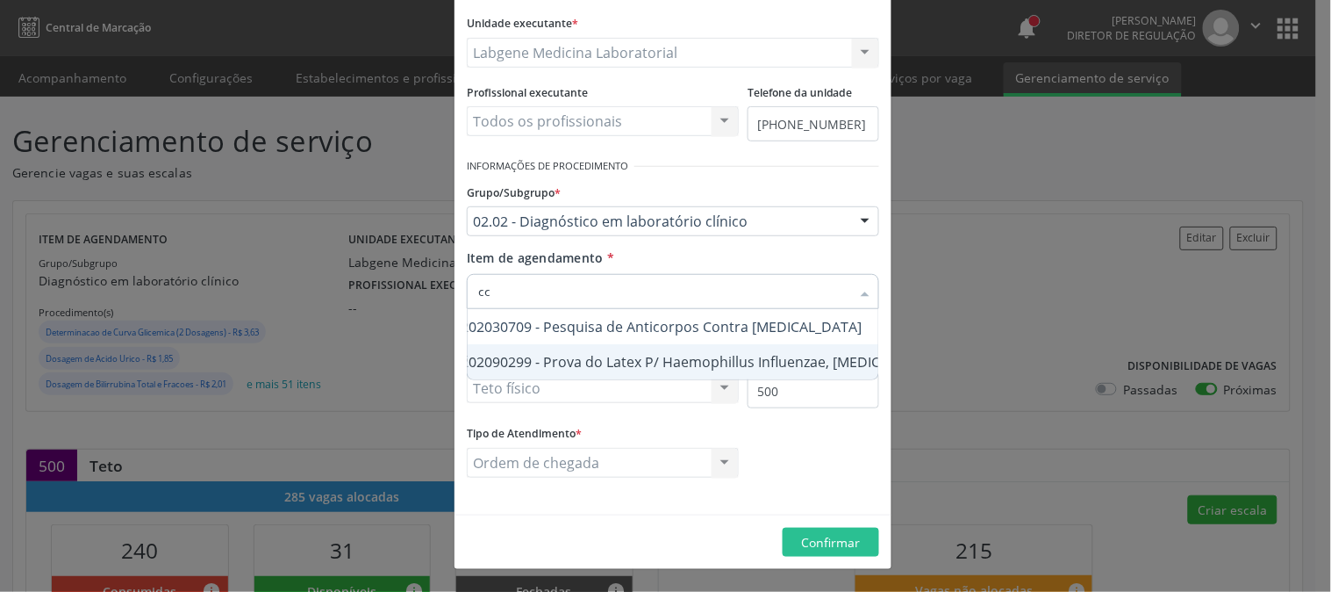
scroll to position [0, 0]
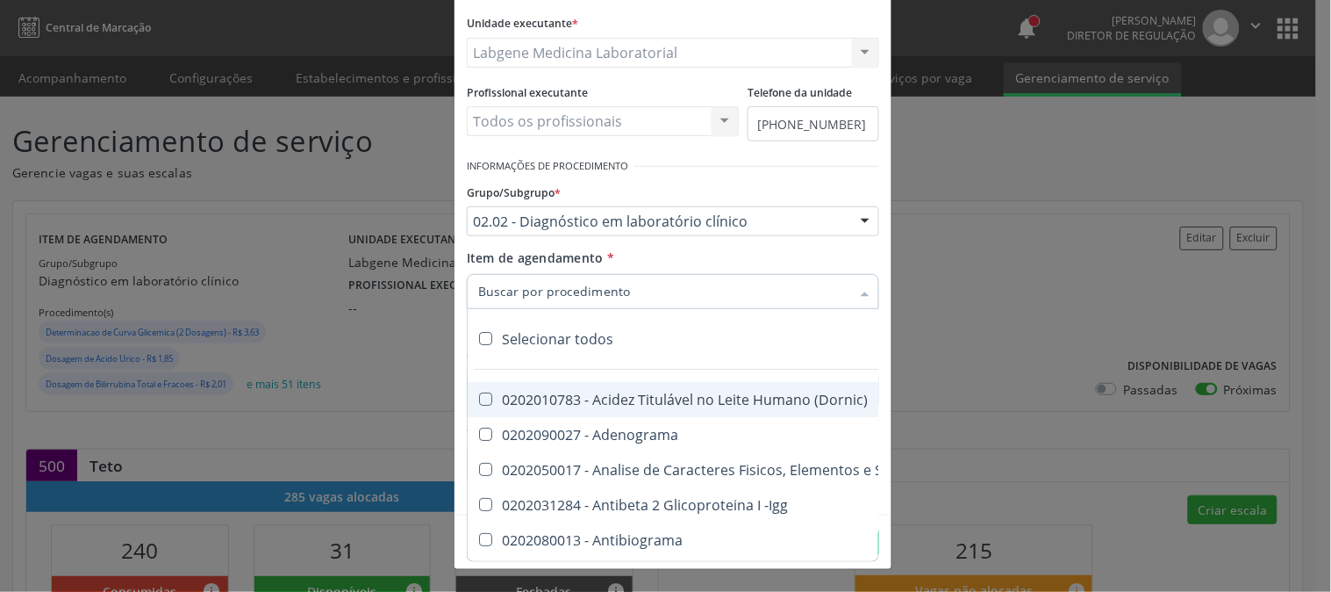
click at [645, 284] on div at bounding box center [673, 291] width 413 height 35
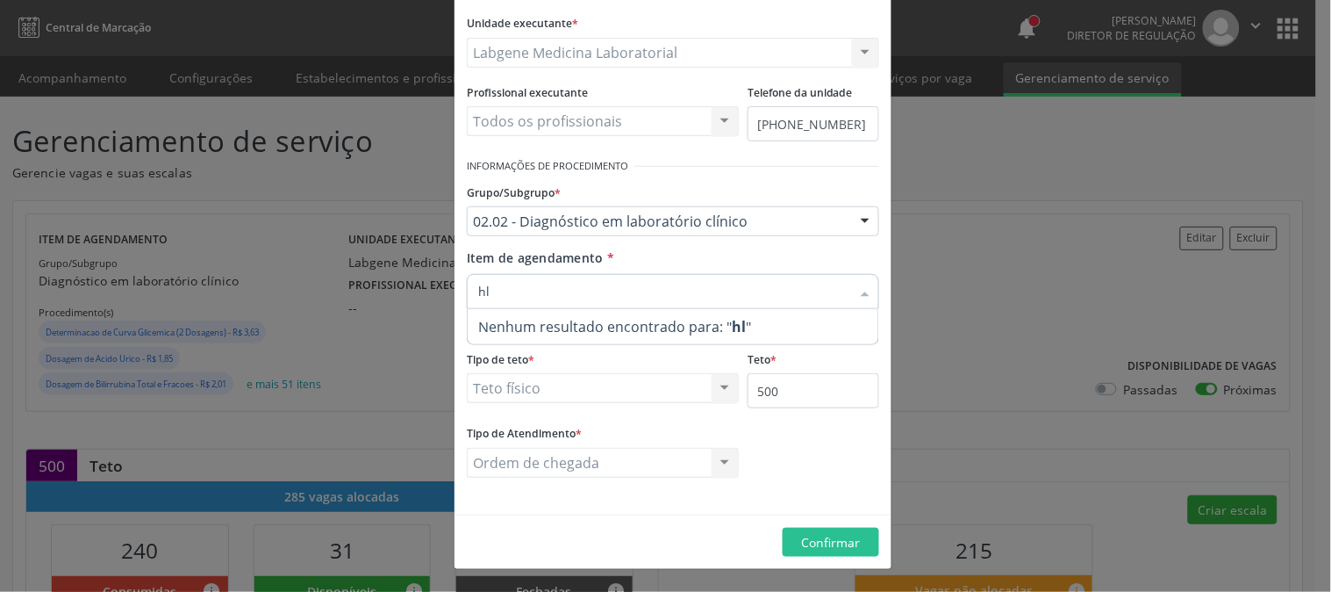
type input "h"
type input "b"
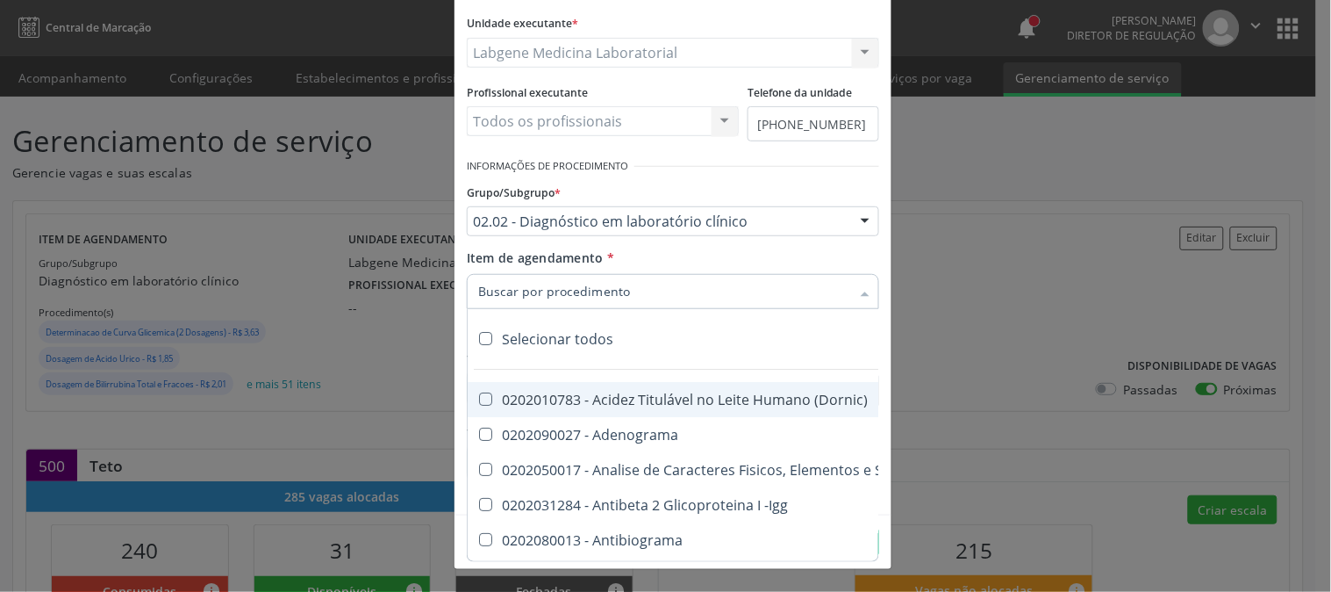
paste input "0202010299"
type input "0202010299"
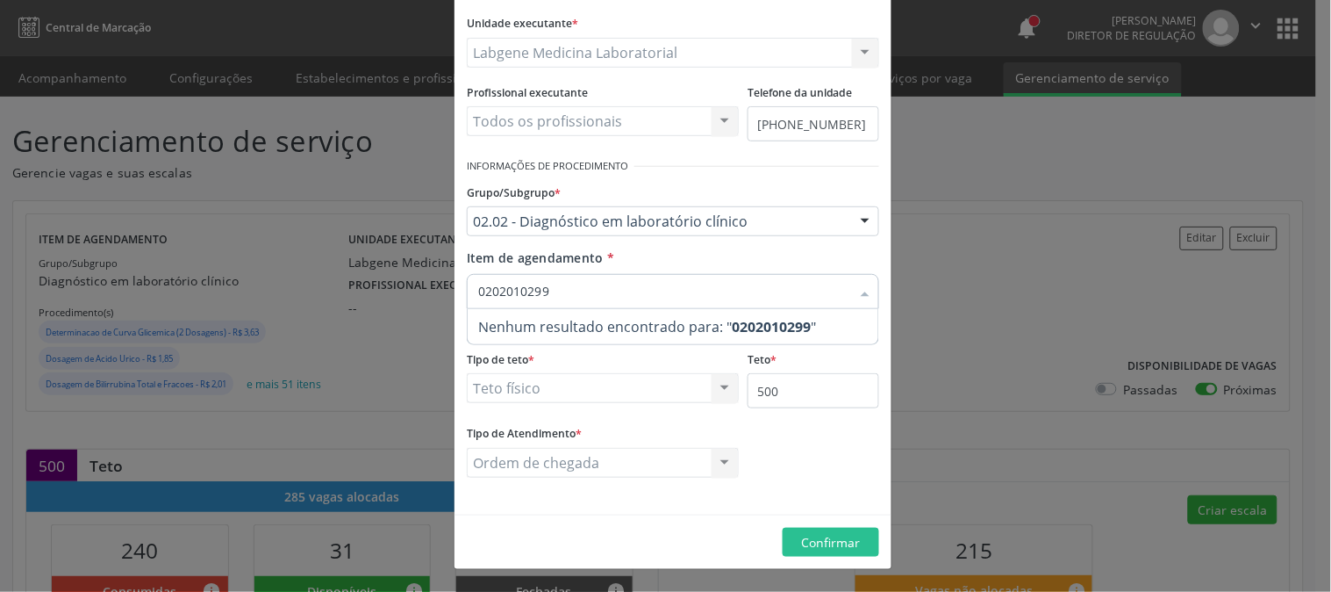
drag, startPoint x: 571, startPoint y: 291, endPoint x: 382, endPoint y: 291, distance: 188.7
click at [382, 291] on div "Editar Serviço × Informações de Local UF * PE PE Nenhum resultado encontrado pa…" at bounding box center [665, 296] width 1331 height 592
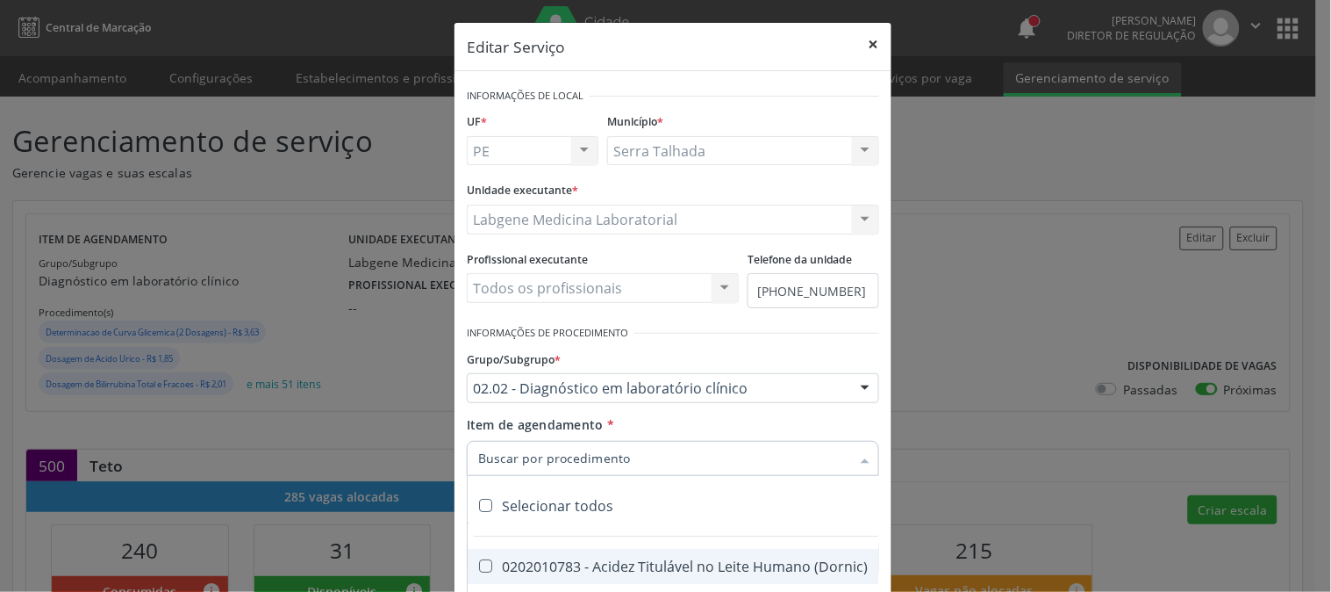
click at [870, 44] on button "×" at bounding box center [874, 44] width 35 height 43
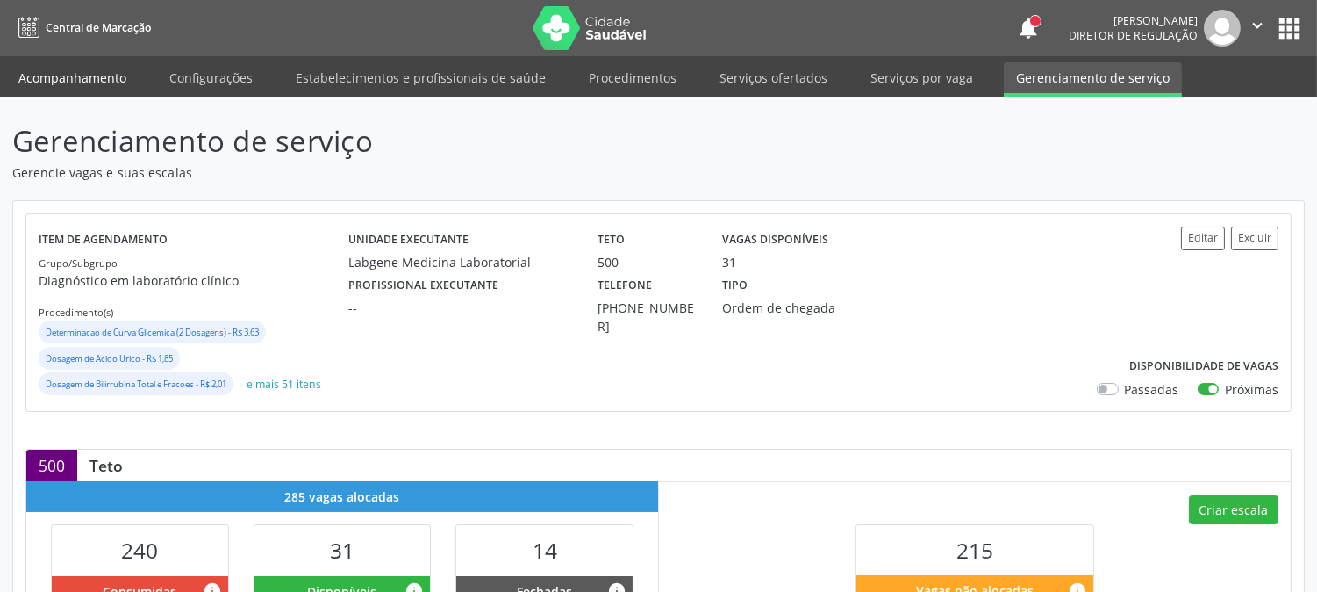
click at [111, 62] on link "Acompanhamento" at bounding box center [72, 77] width 133 height 31
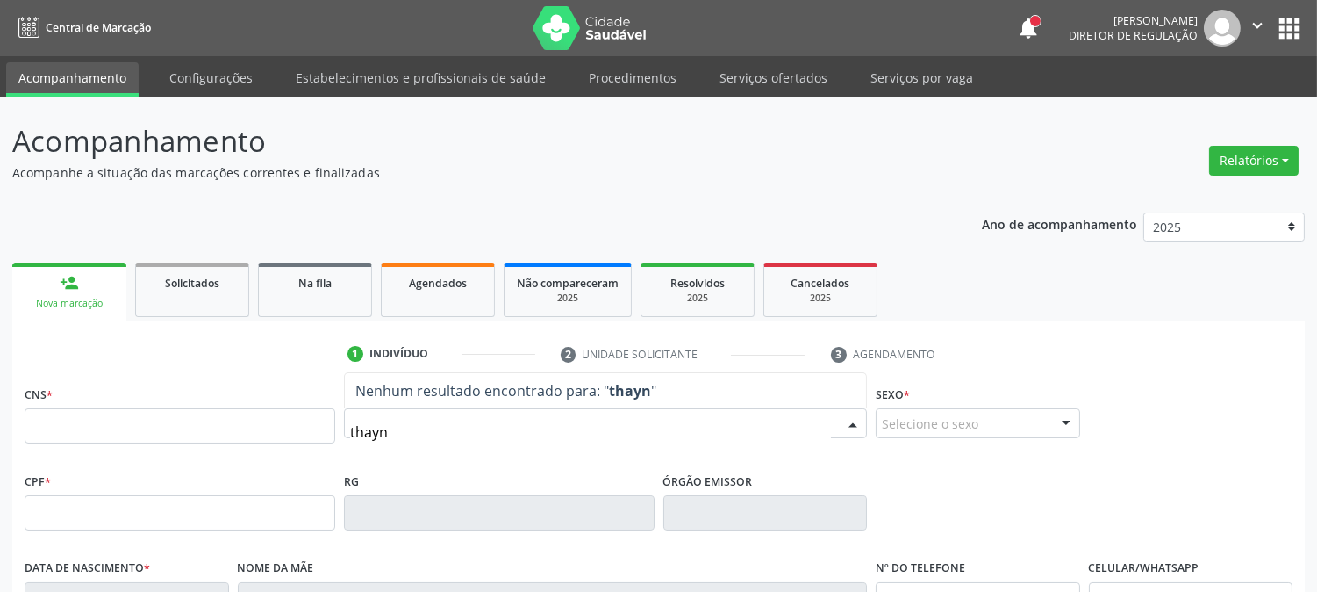
type input "thaynn"
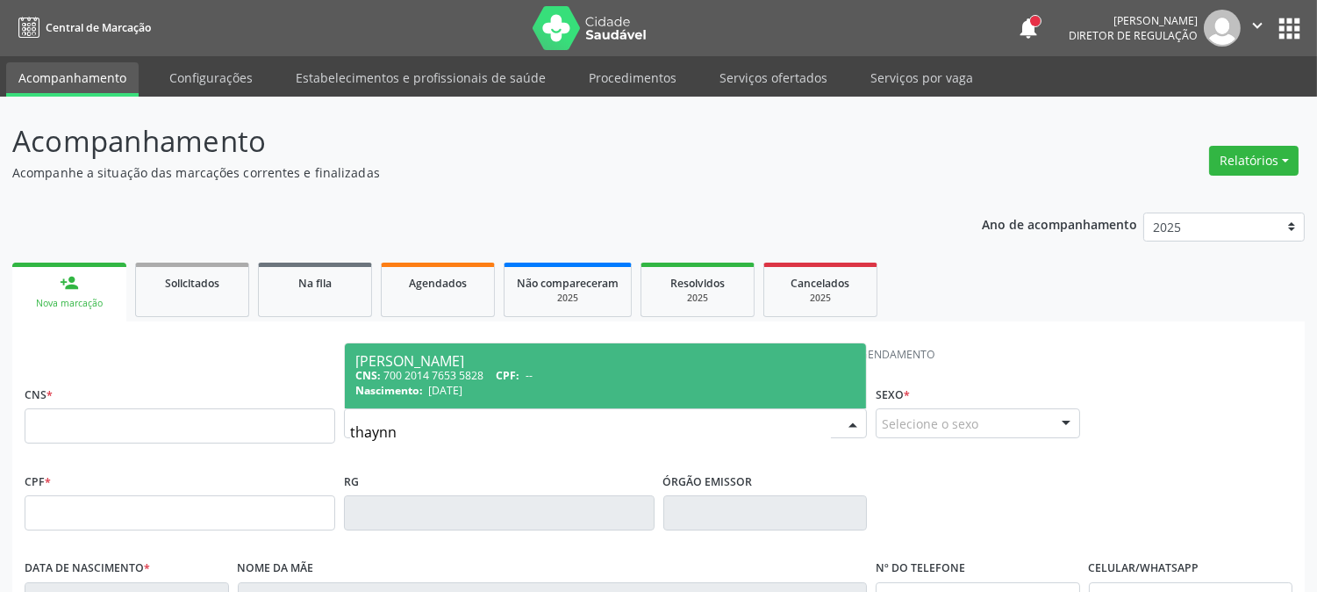
click at [538, 384] on div "Nascimento: 28/02/2003" at bounding box center [605, 390] width 500 height 15
type input "700 2014 7653 5828"
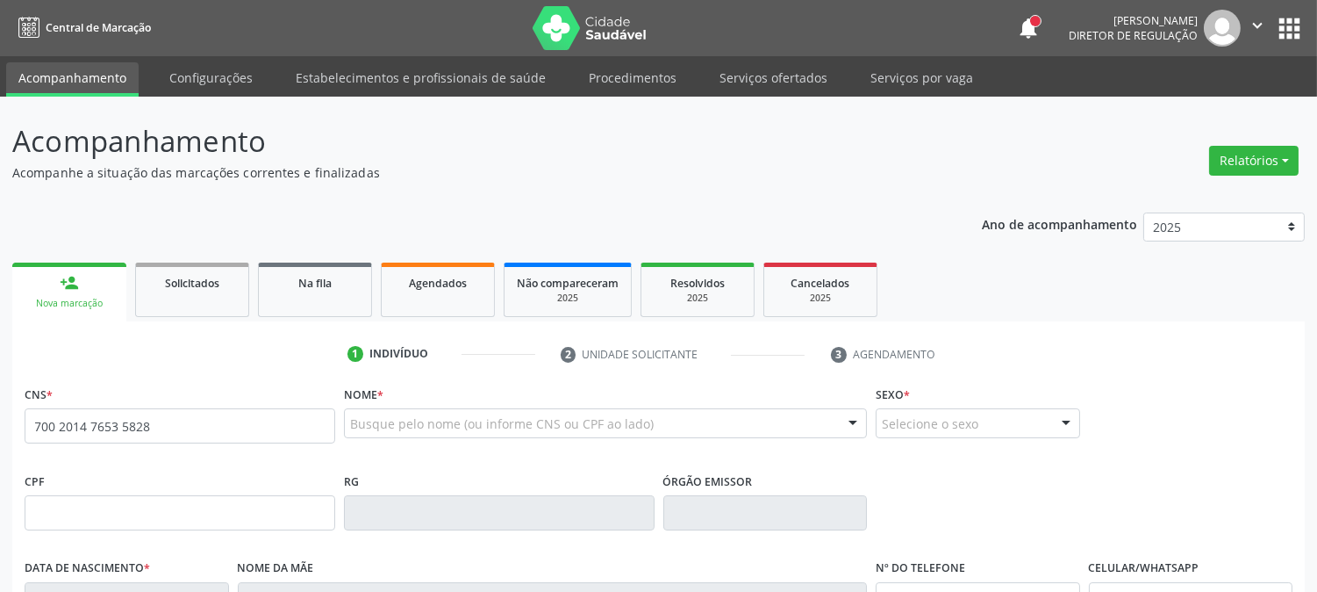
scroll to position [358, 0]
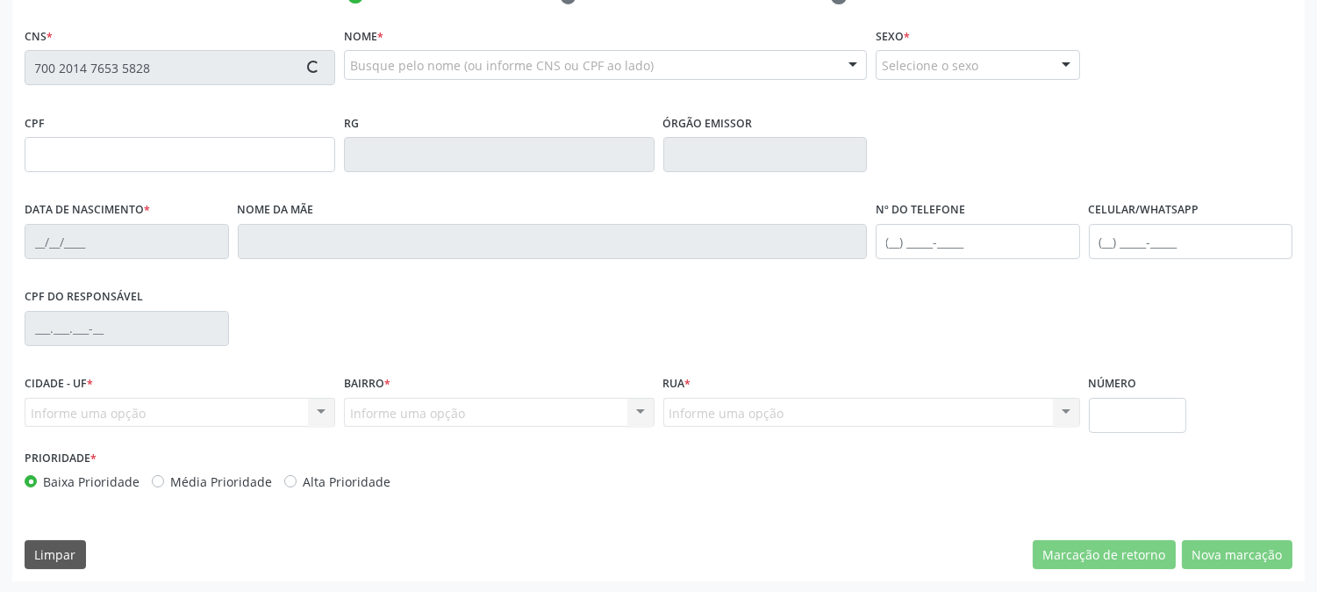
type input "28/02/2003"
type input "Maria Betania Vasconcelos"
type input "(99) 99999-9999"
type input "(87) 99628-2142"
type input "040.207.004-60"
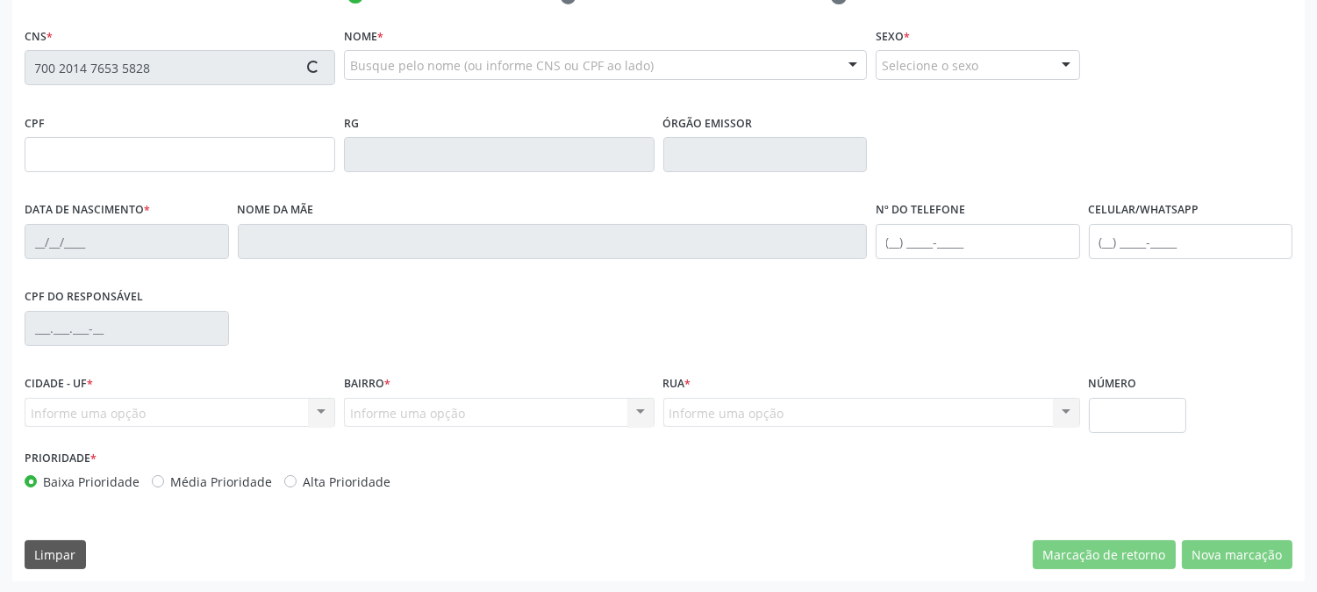
type input "367"
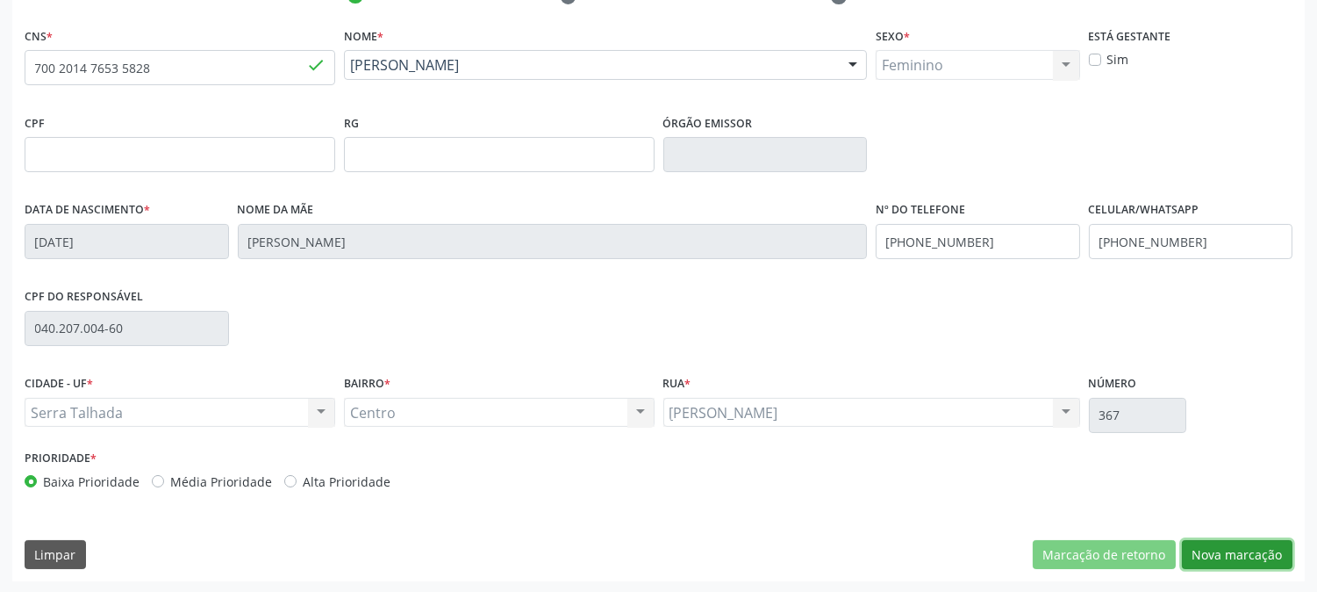
click at [1218, 550] on button "Nova marcação" at bounding box center [1237, 555] width 111 height 30
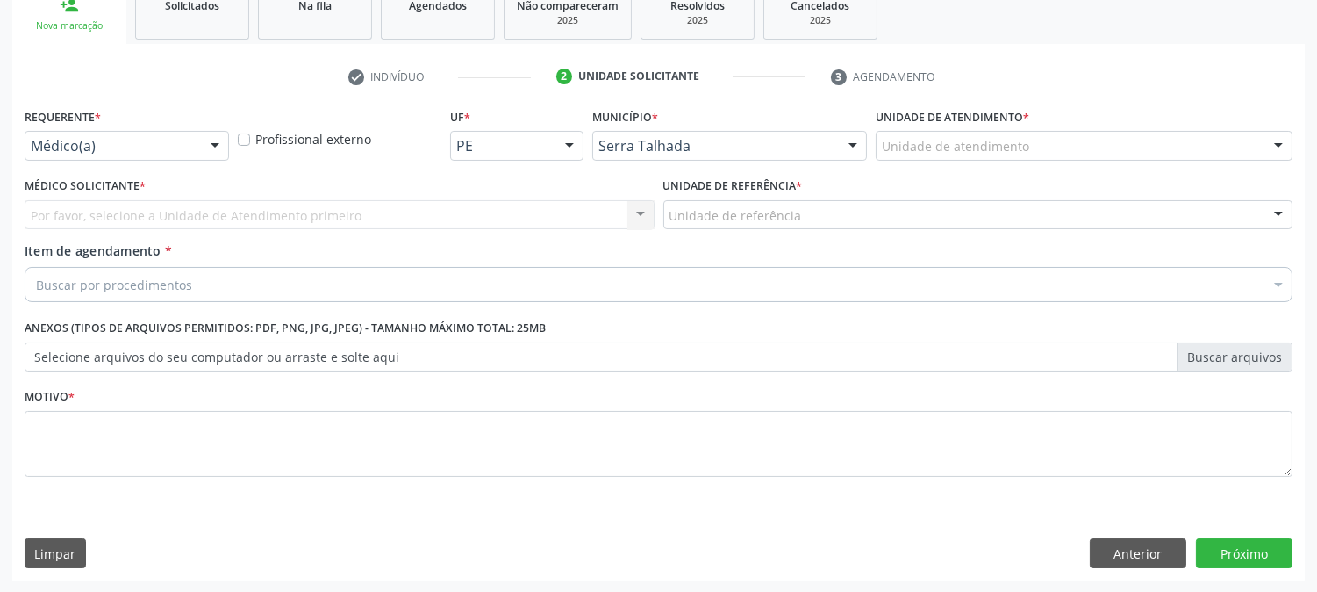
click at [214, 290] on div "Buscar por procedimentos" at bounding box center [659, 284] width 1268 height 35
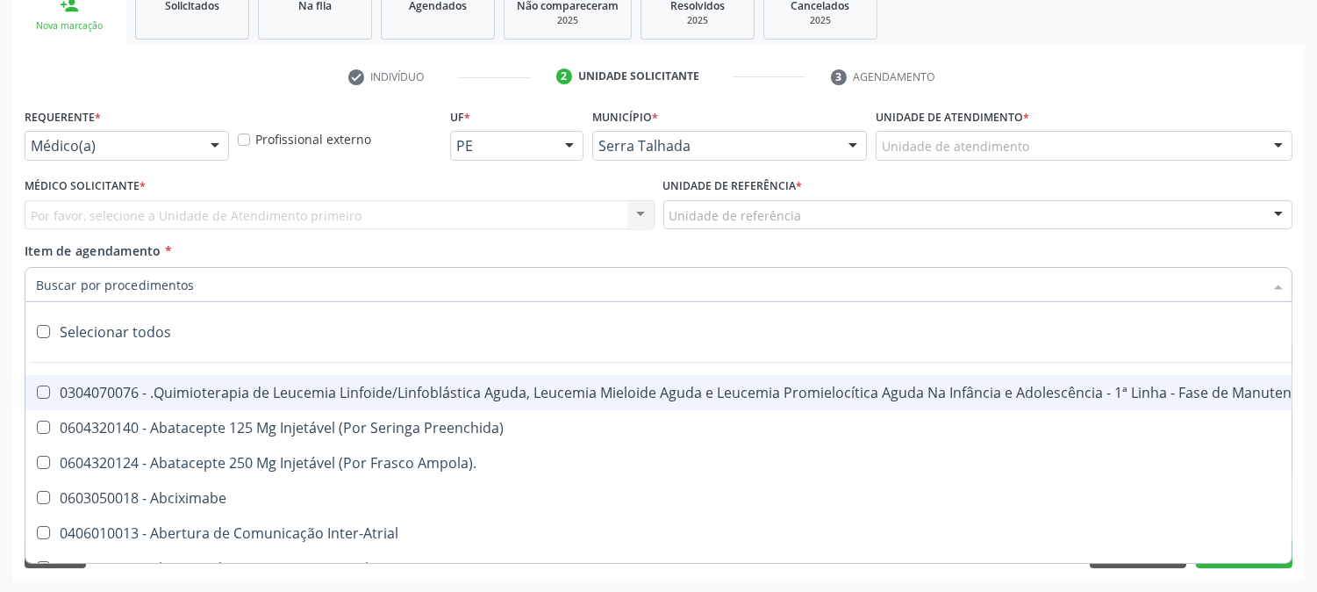
paste input "0202010299"
type input "0202010299"
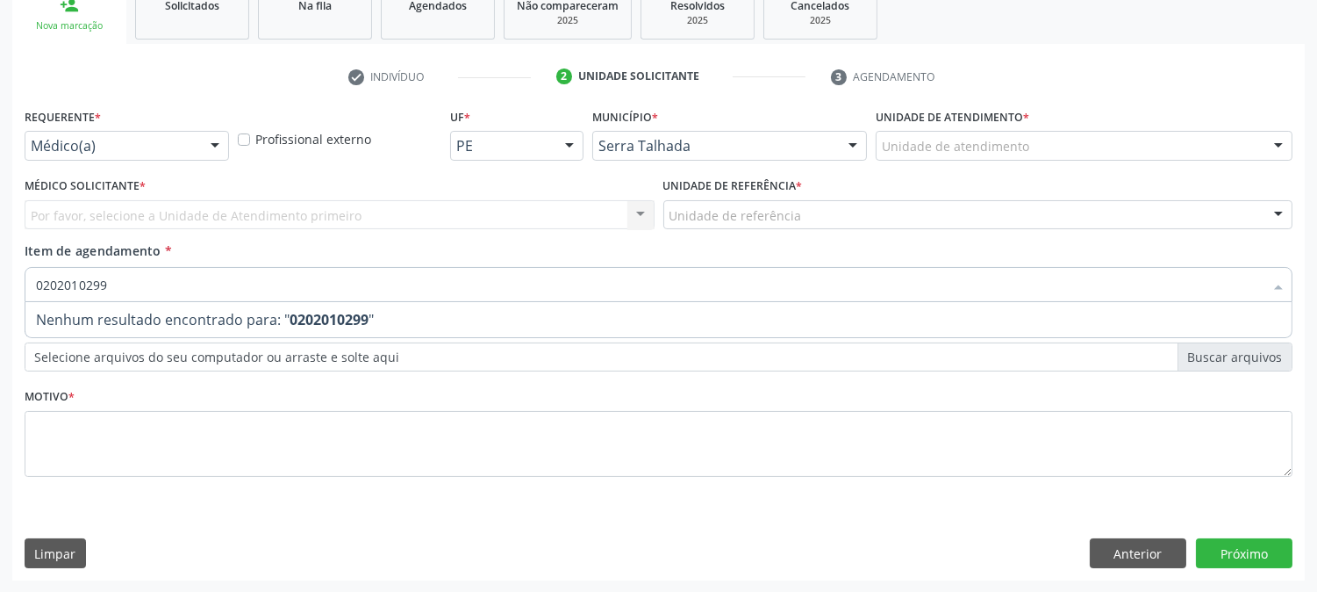
drag, startPoint x: 163, startPoint y: 284, endPoint x: 0, endPoint y: 283, distance: 163.3
click at [0, 283] on div "Acompanhamento Acompanhe a situação das marcações correntes e finalizadas Relat…" at bounding box center [658, 205] width 1317 height 773
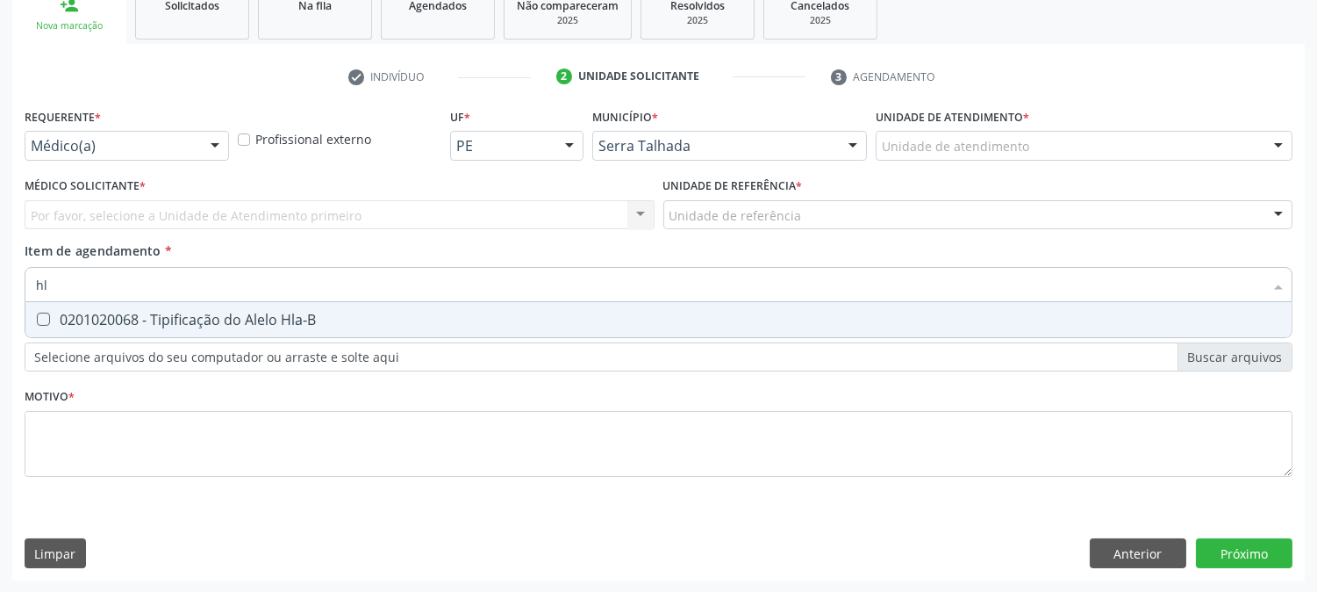
type input "hla"
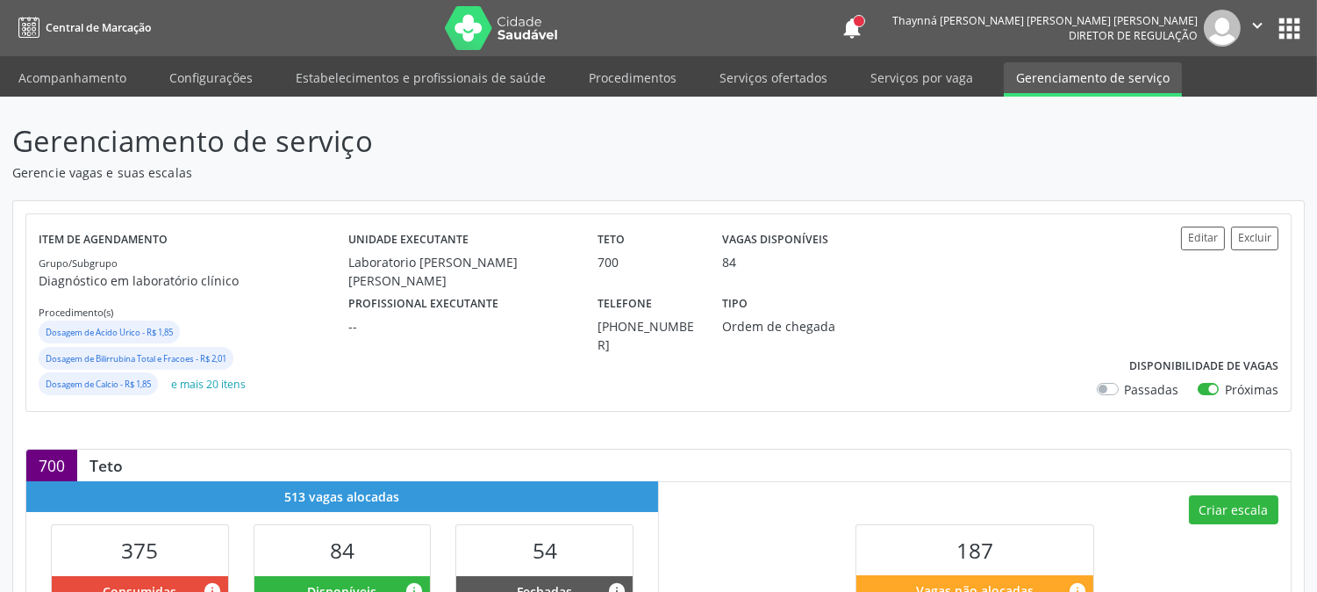
scroll to position [487, 0]
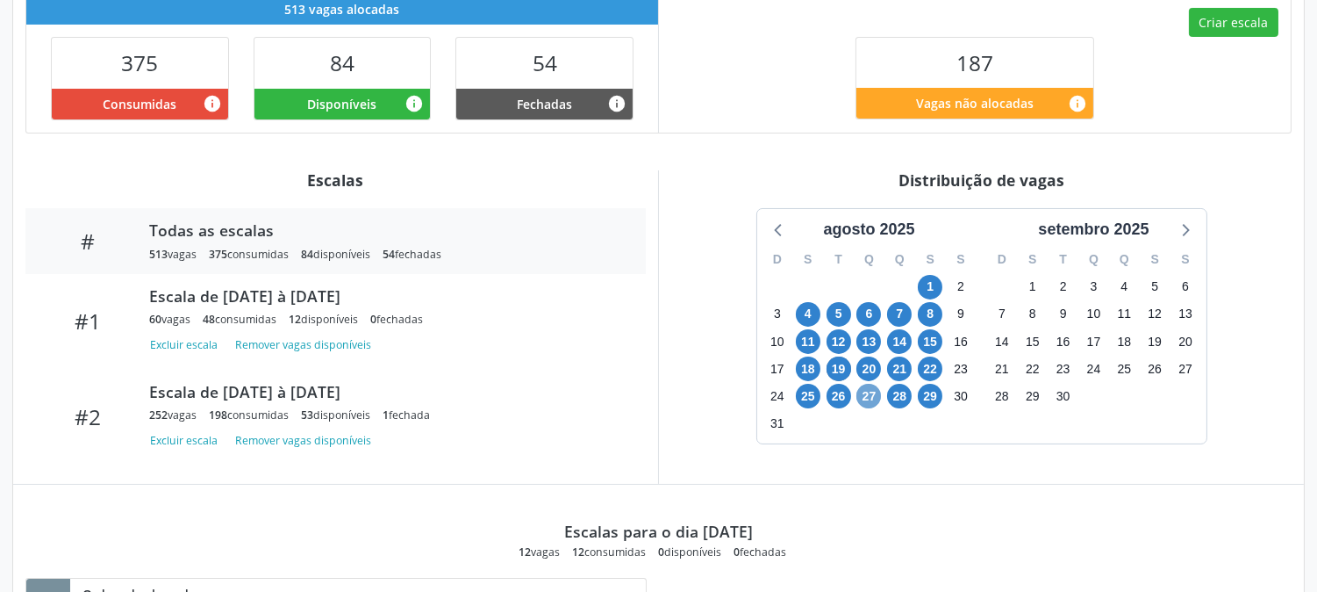
click at [862, 395] on span "27" at bounding box center [869, 396] width 25 height 25
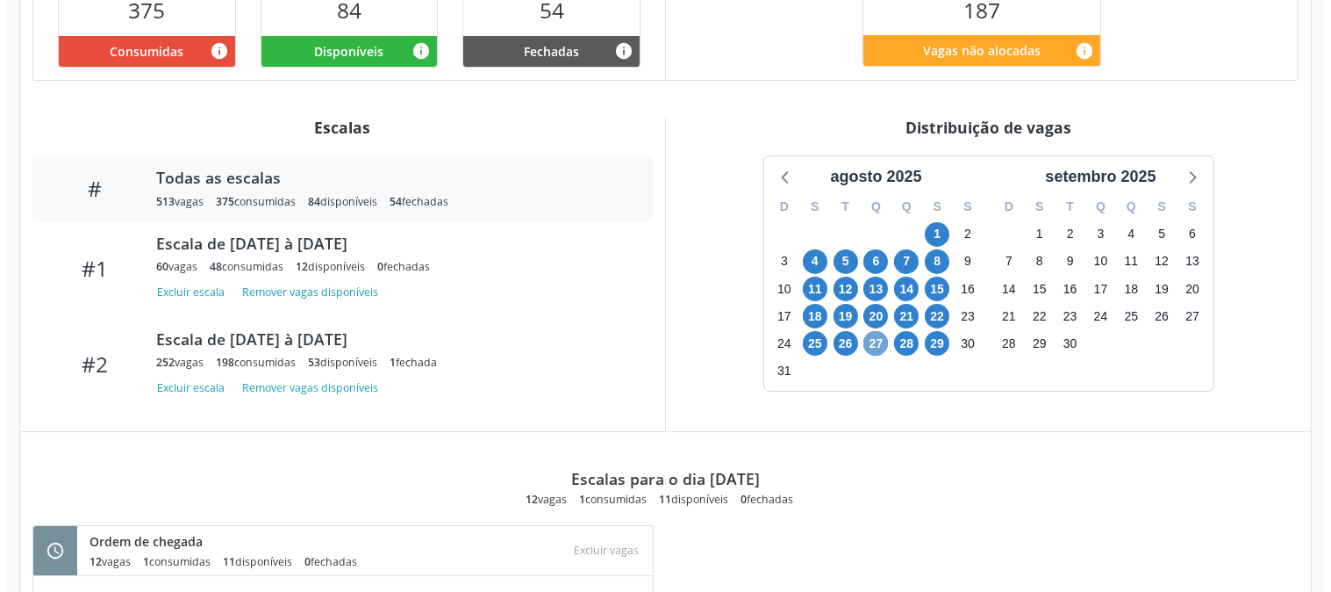
scroll to position [345, 0]
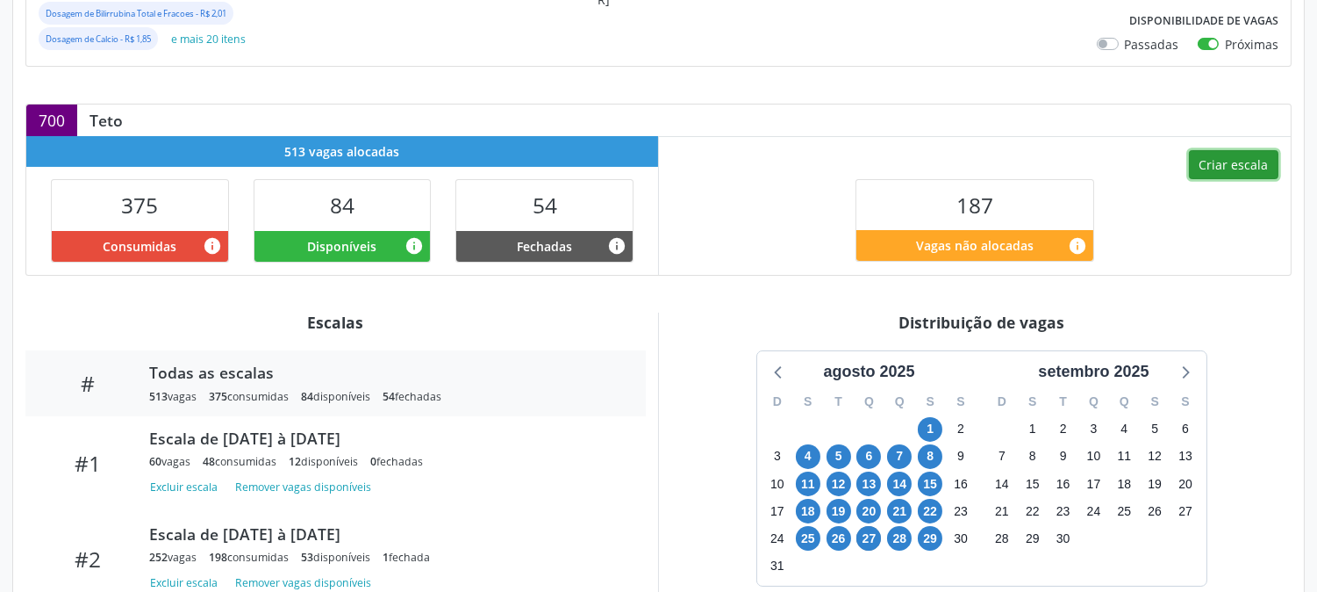
click at [1225, 174] on button "Criar escala" at bounding box center [1234, 165] width 90 height 30
select select "7"
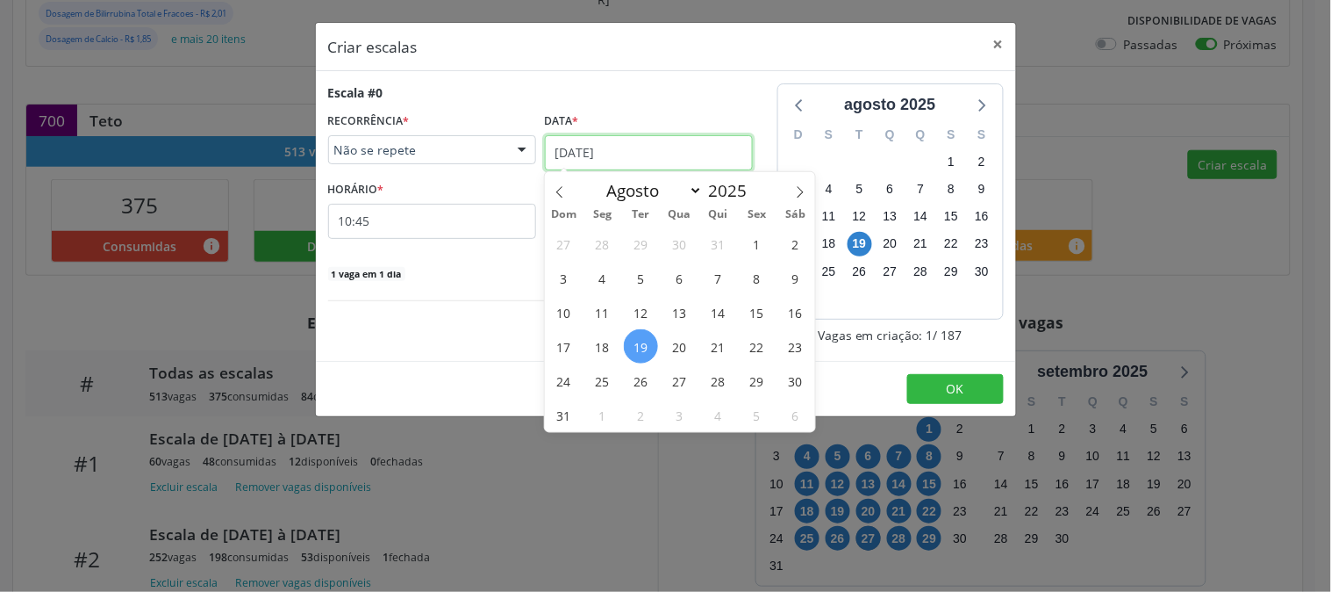
click at [629, 158] on input "19/08/2025" at bounding box center [649, 152] width 208 height 35
click at [682, 369] on span "27" at bounding box center [680, 380] width 34 height 34
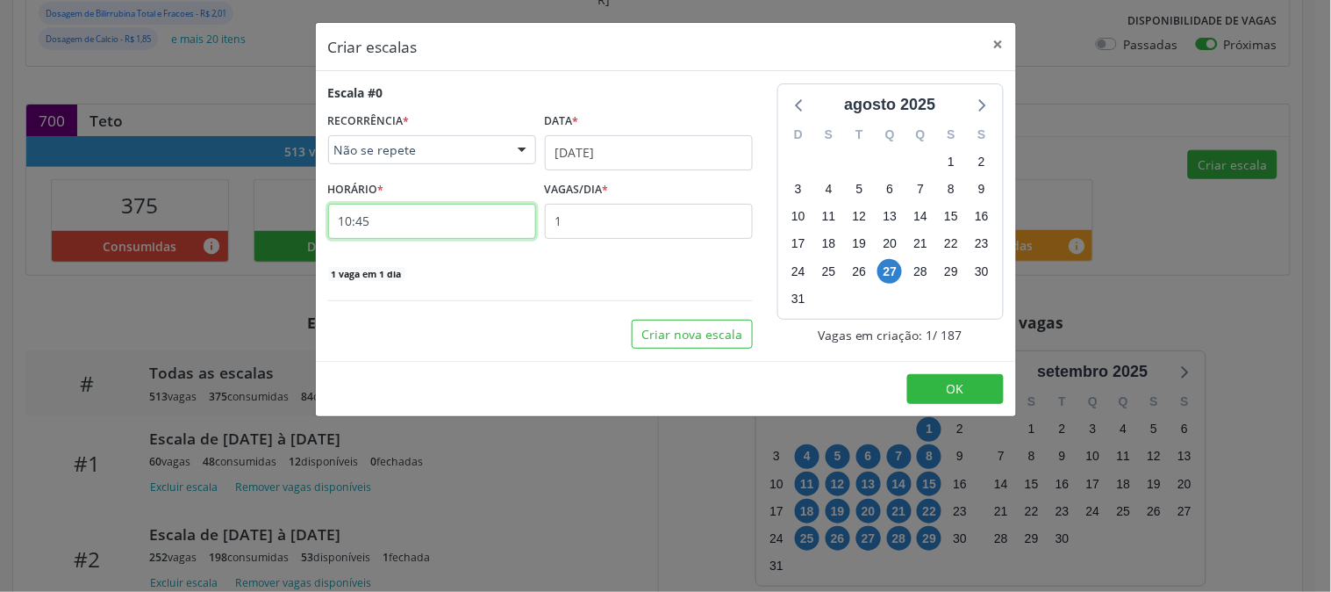
click at [426, 226] on input "10:45" at bounding box center [432, 221] width 208 height 35
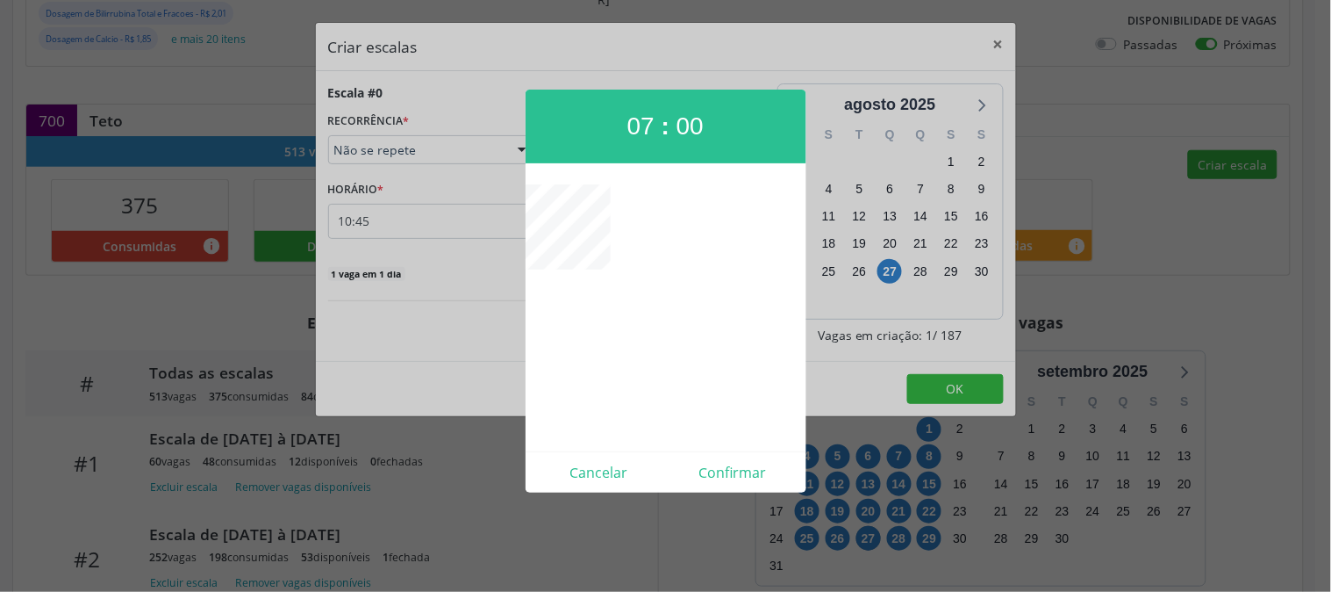
click at [714, 456] on div "Cancelar Confirmar" at bounding box center [666, 471] width 281 height 41
click at [717, 463] on button "Confirmar" at bounding box center [733, 472] width 134 height 28
type input "07:00"
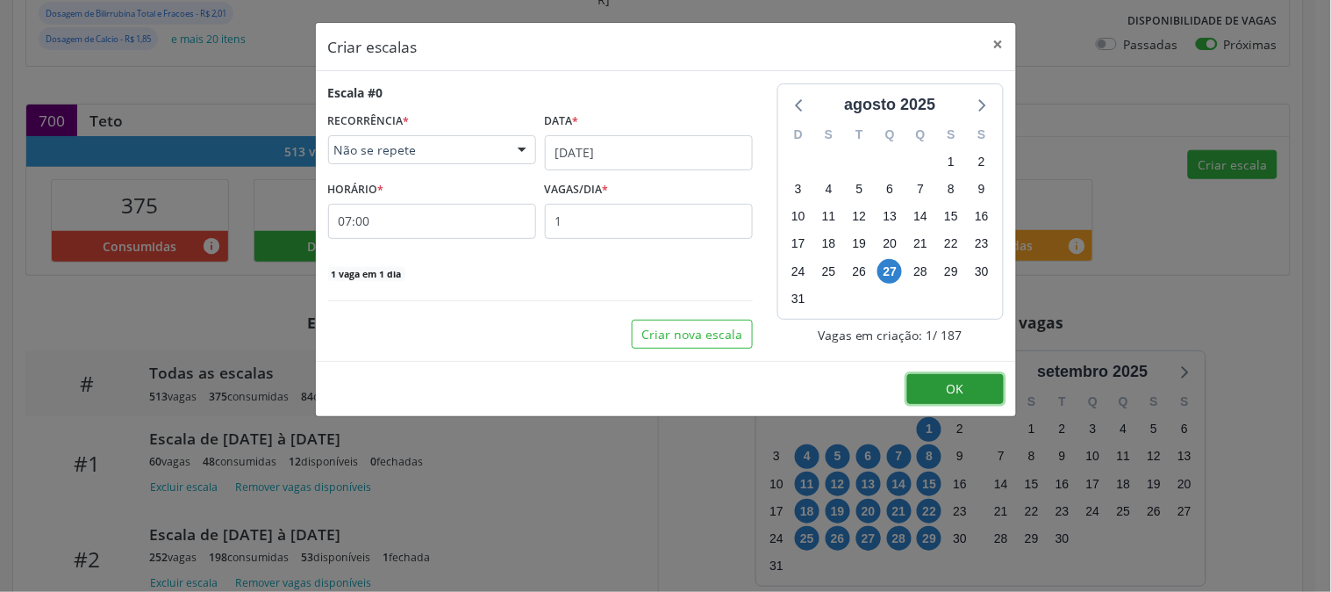
click at [947, 396] on span "OK" at bounding box center [956, 388] width 18 height 17
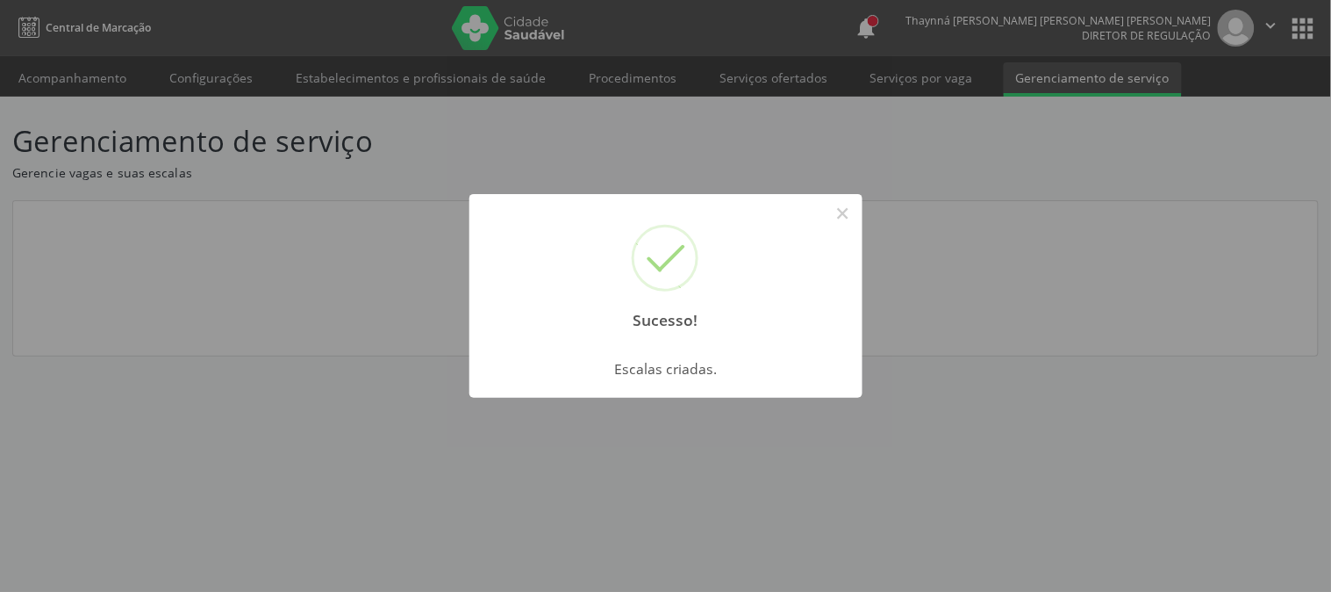
scroll to position [0, 0]
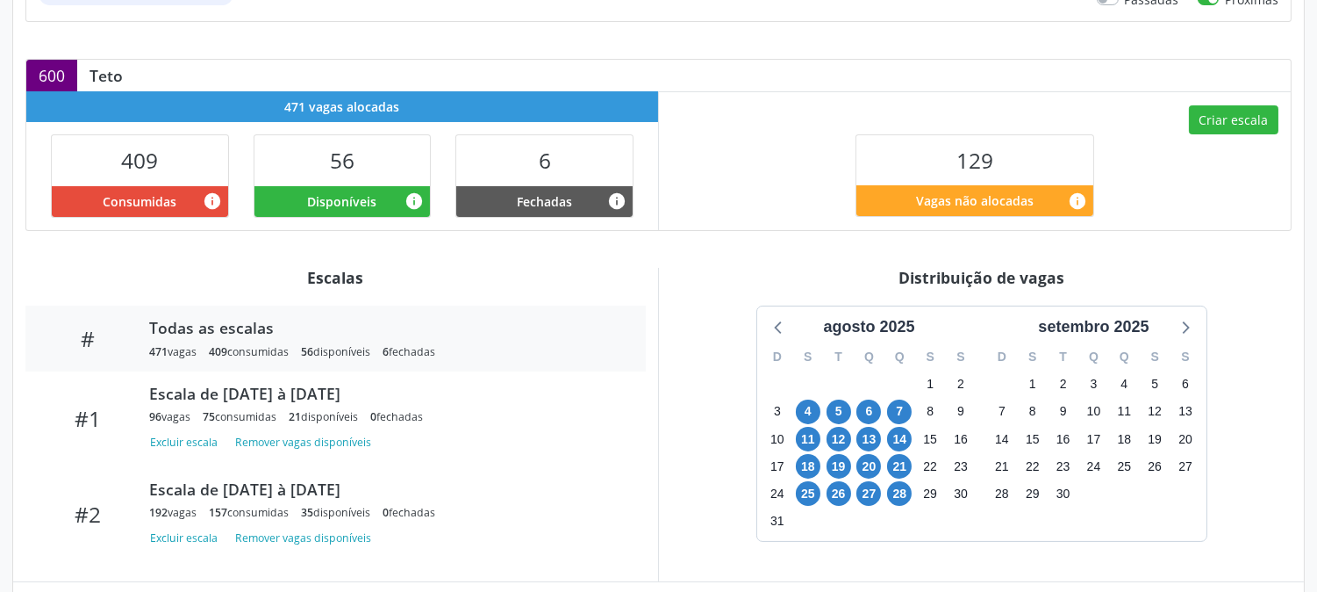
scroll to position [487, 0]
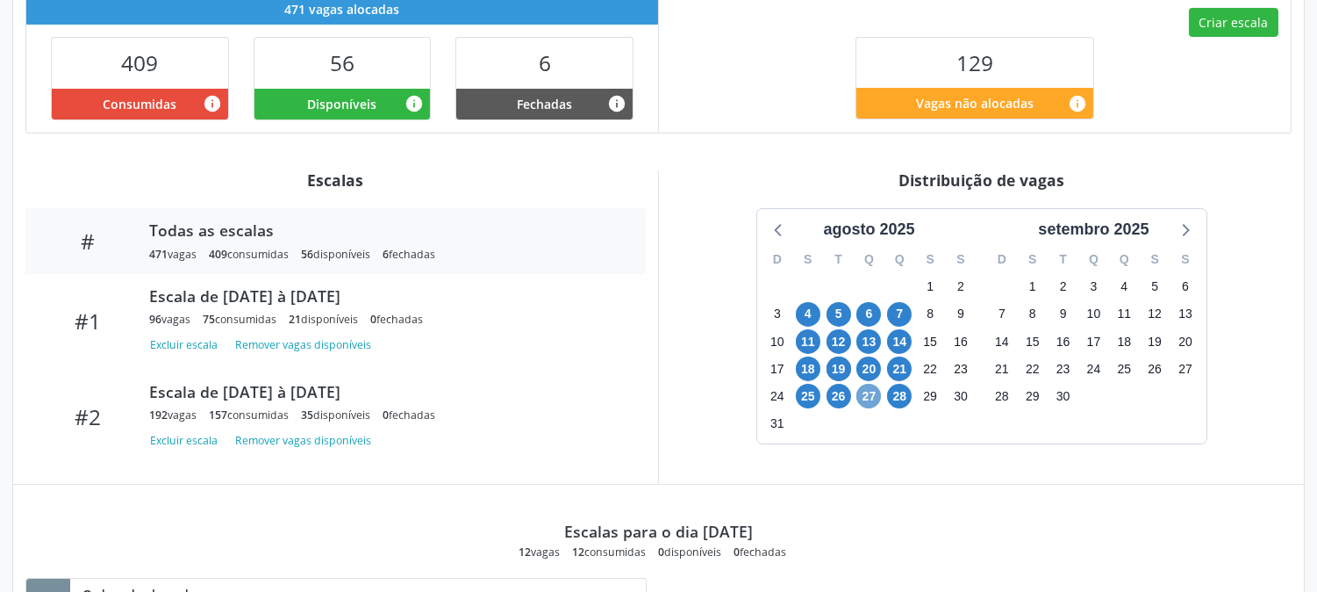
click at [864, 399] on span "27" at bounding box center [869, 396] width 25 height 25
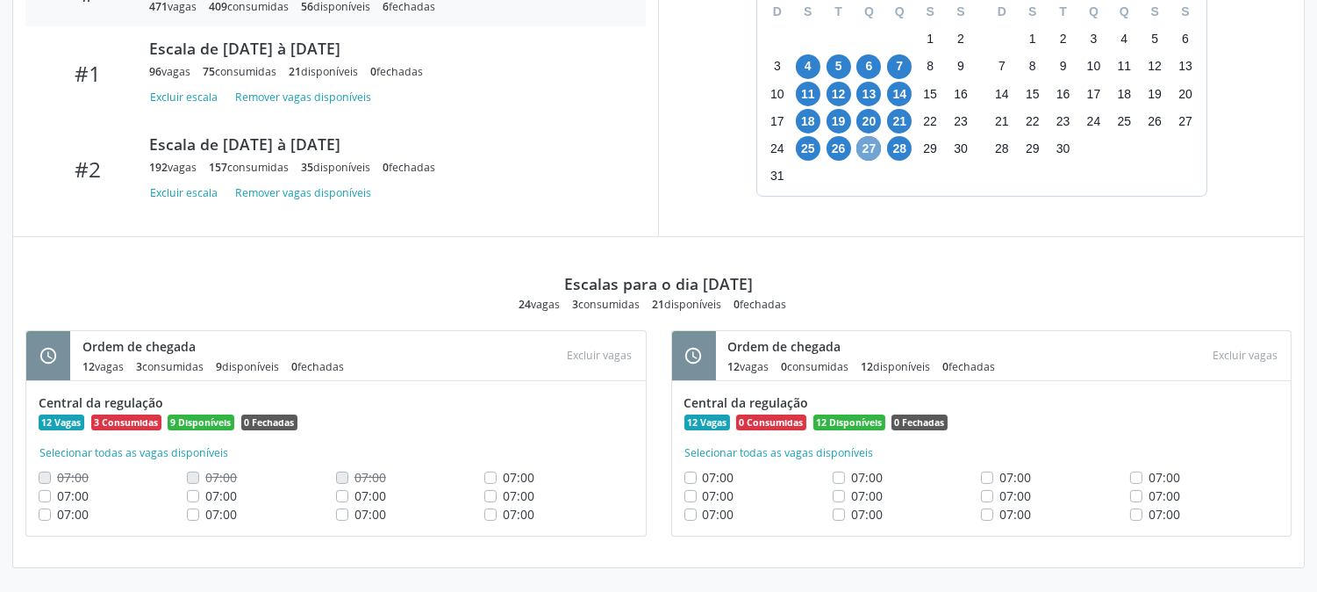
scroll to position [248, 0]
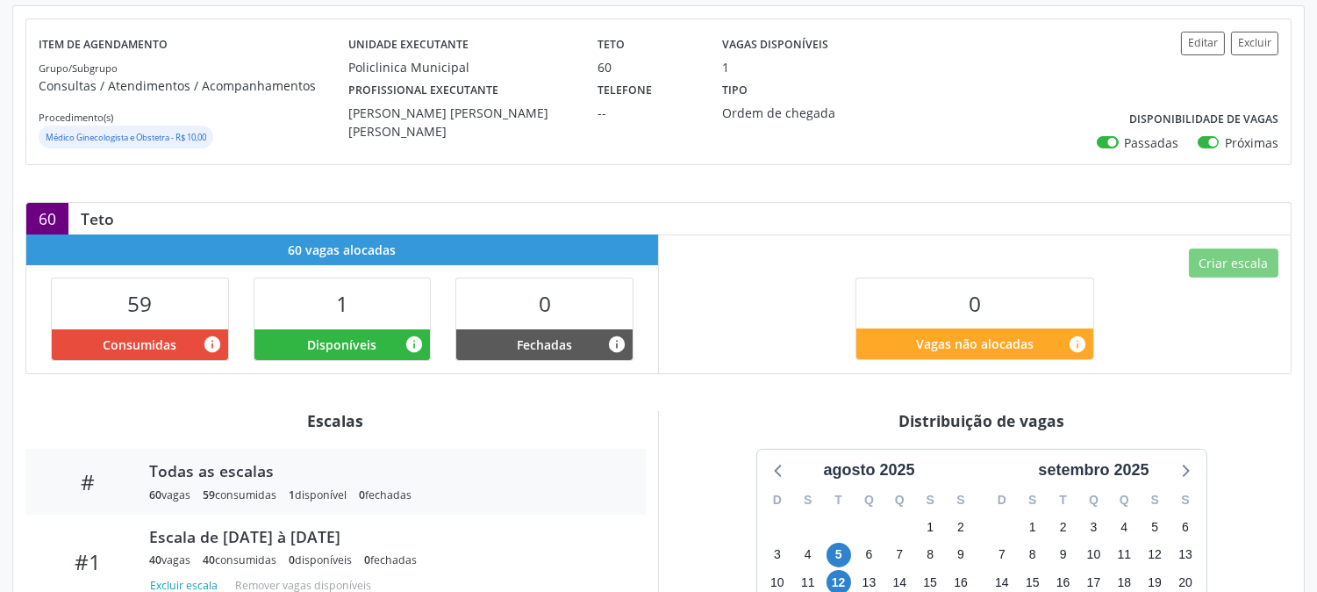
scroll to position [424, 0]
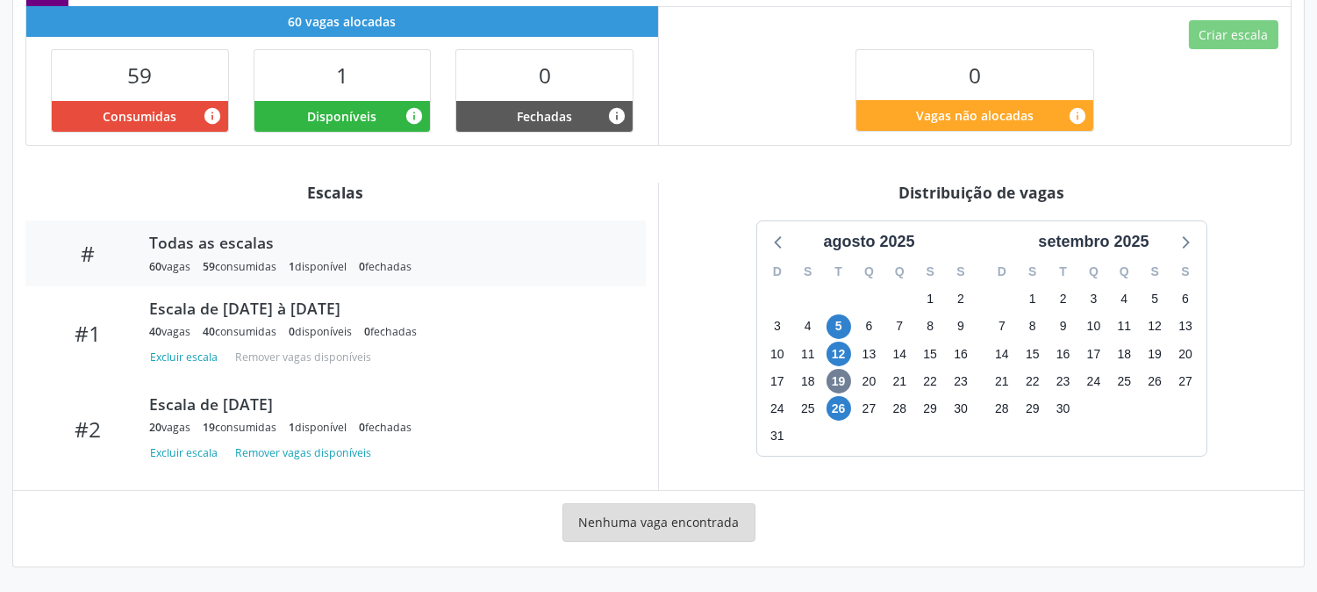
click at [855, 409] on div "27" at bounding box center [869, 408] width 31 height 27
drag, startPoint x: 834, startPoint y: 388, endPoint x: 837, endPoint y: 399, distance: 11.9
click at [837, 396] on div "D S T Q Q S S 27 28 29 30 31 1 2 3 4 5 6 7 8 9 10 11 12 13 14 15 16 17 18 19 20…" at bounding box center [869, 355] width 225 height 202
click at [837, 399] on span "26" at bounding box center [839, 408] width 25 height 25
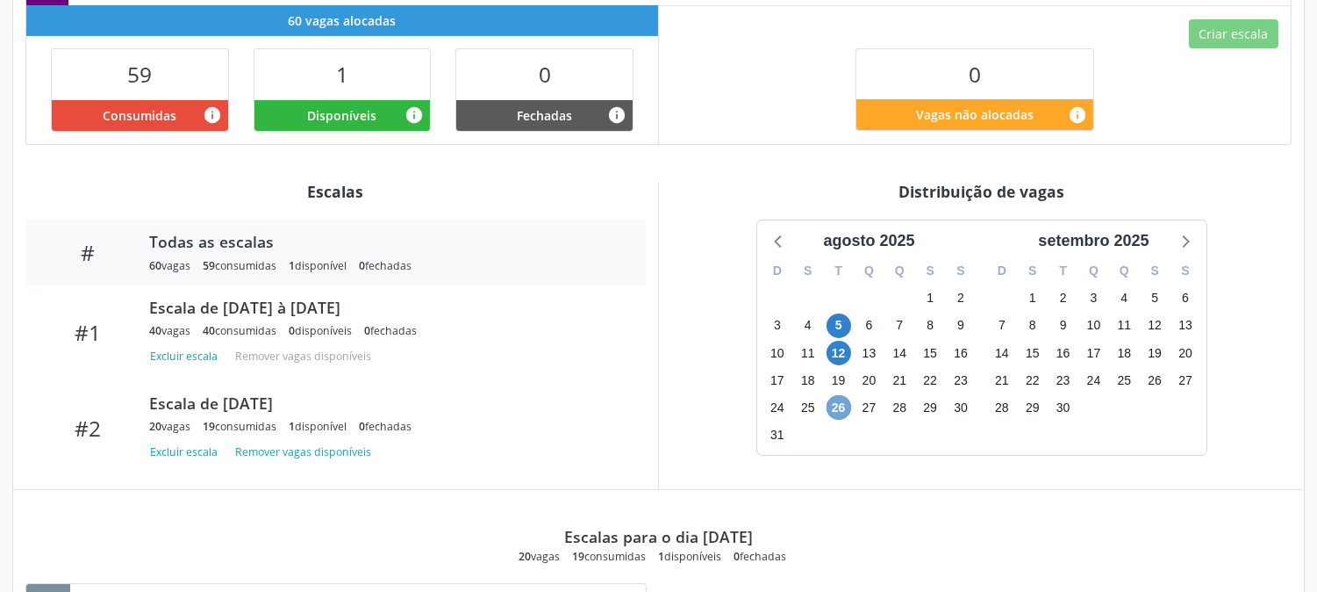
scroll to position [714, 0]
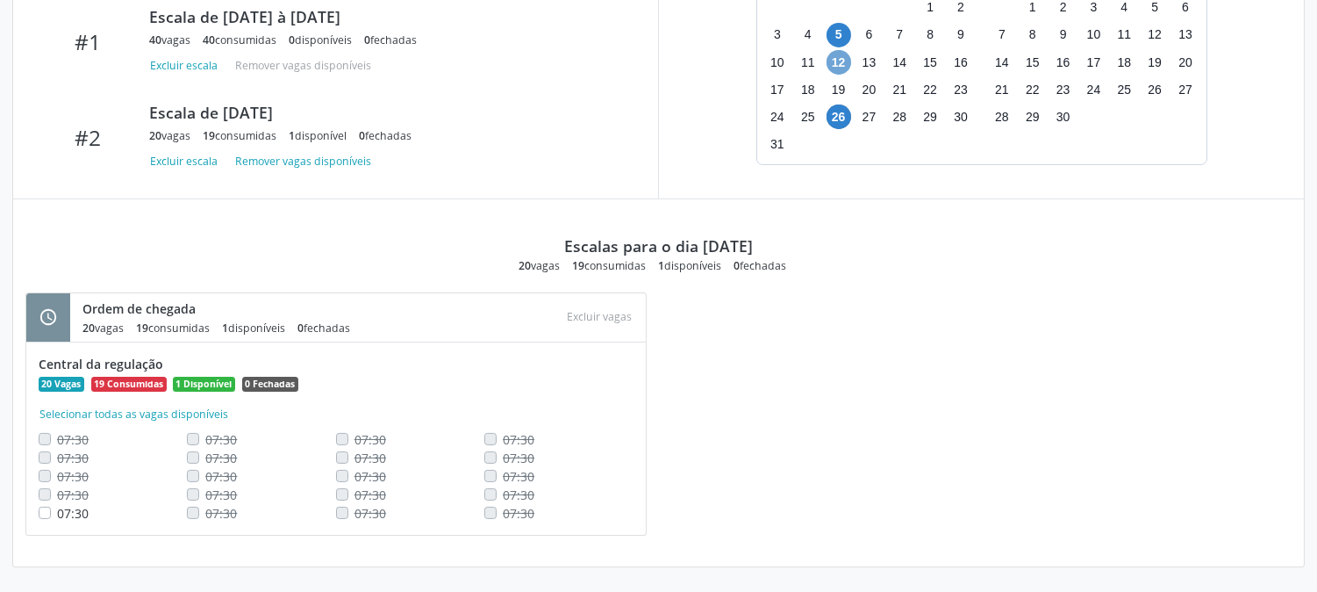
click at [837, 57] on span "12" at bounding box center [839, 62] width 25 height 25
click at [839, 119] on span "26" at bounding box center [839, 116] width 25 height 25
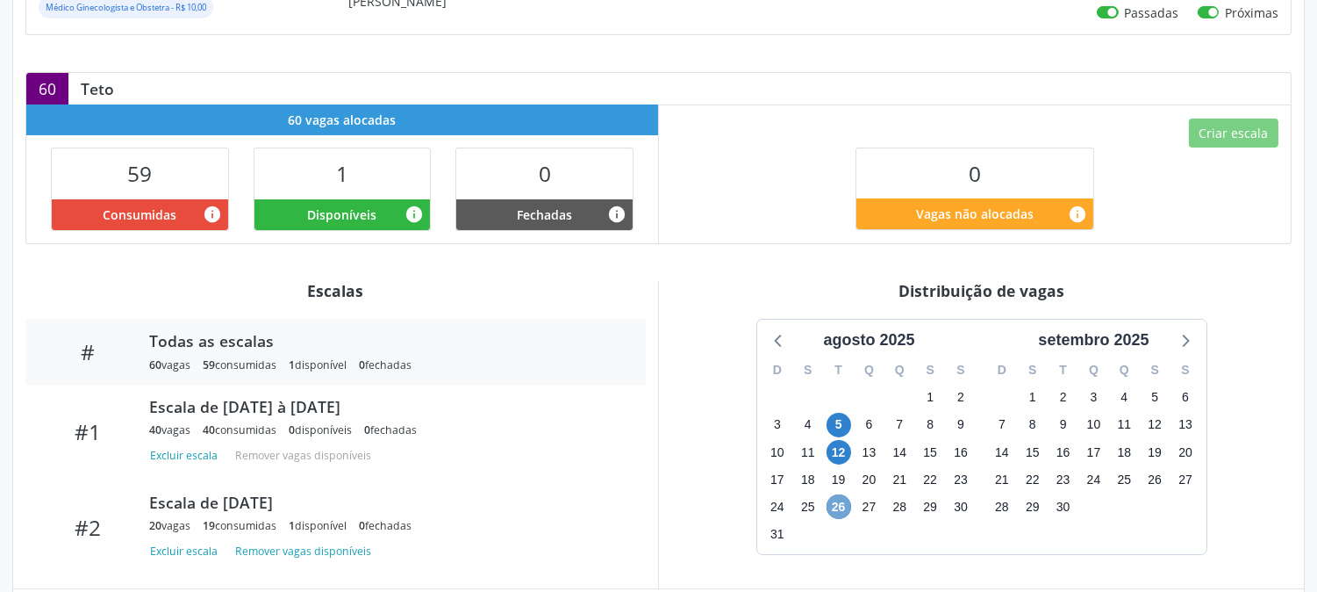
scroll to position [617, 0]
